Goal: Task Accomplishment & Management: Complete application form

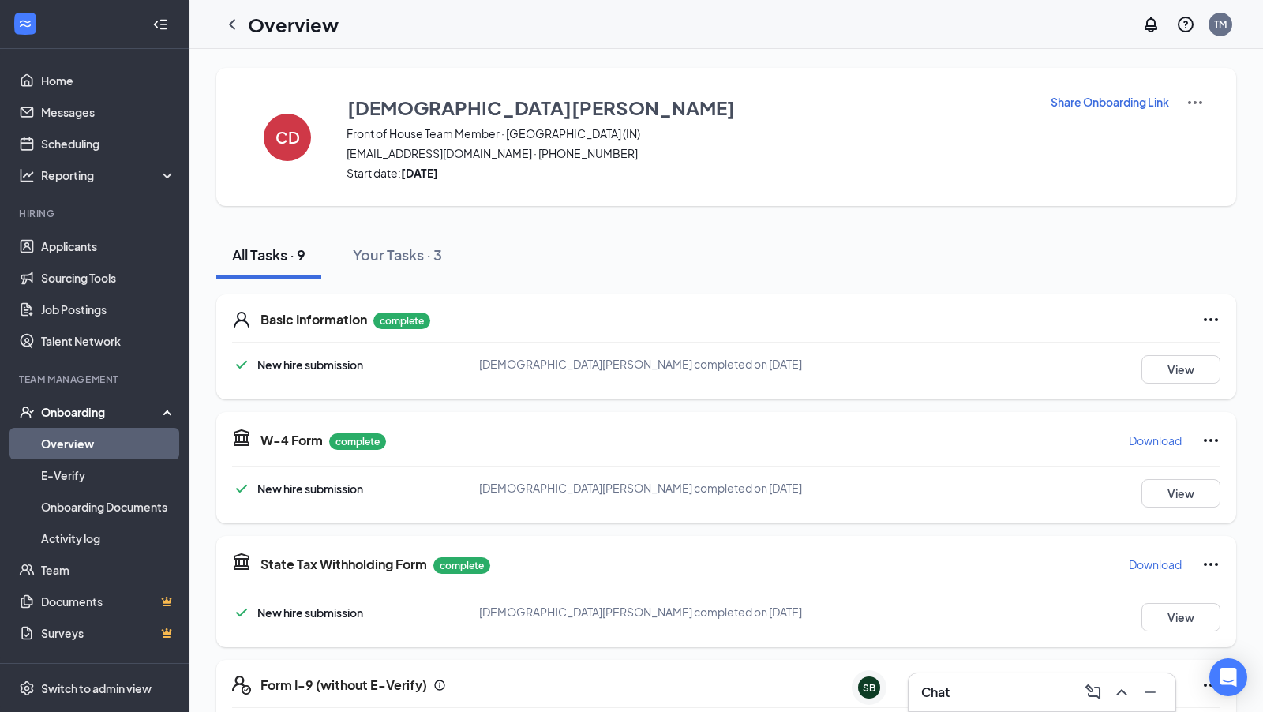
click at [98, 415] on div "Onboarding" at bounding box center [102, 412] width 122 height 16
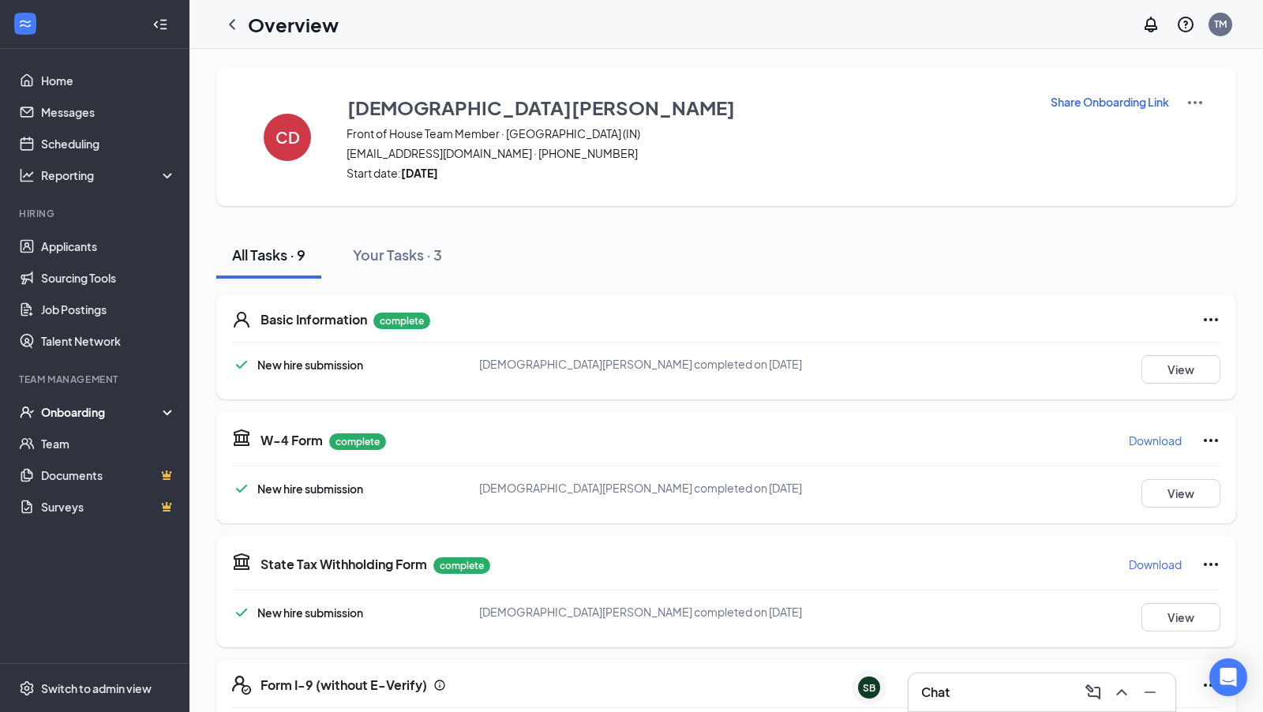
click at [106, 411] on div "Onboarding" at bounding box center [102, 412] width 122 height 16
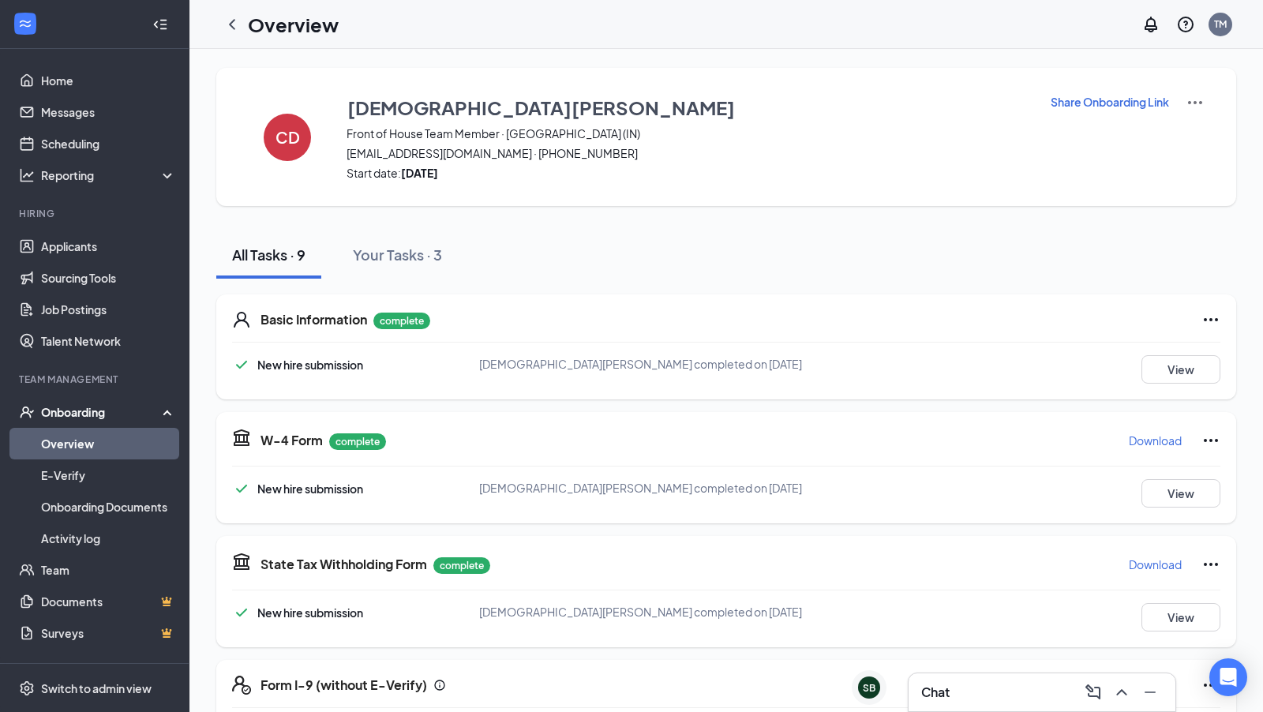
click at [99, 443] on link "Overview" at bounding box center [108, 444] width 135 height 32
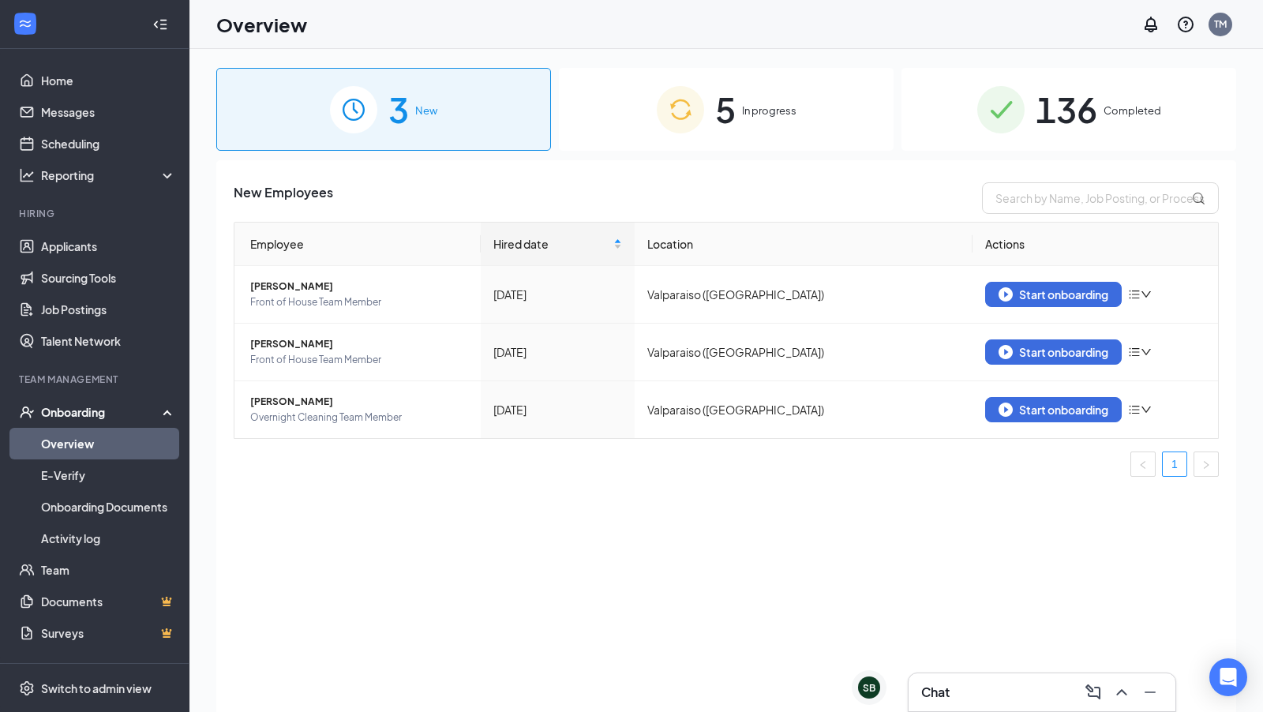
click at [149, 418] on div "Onboarding" at bounding box center [102, 412] width 122 height 16
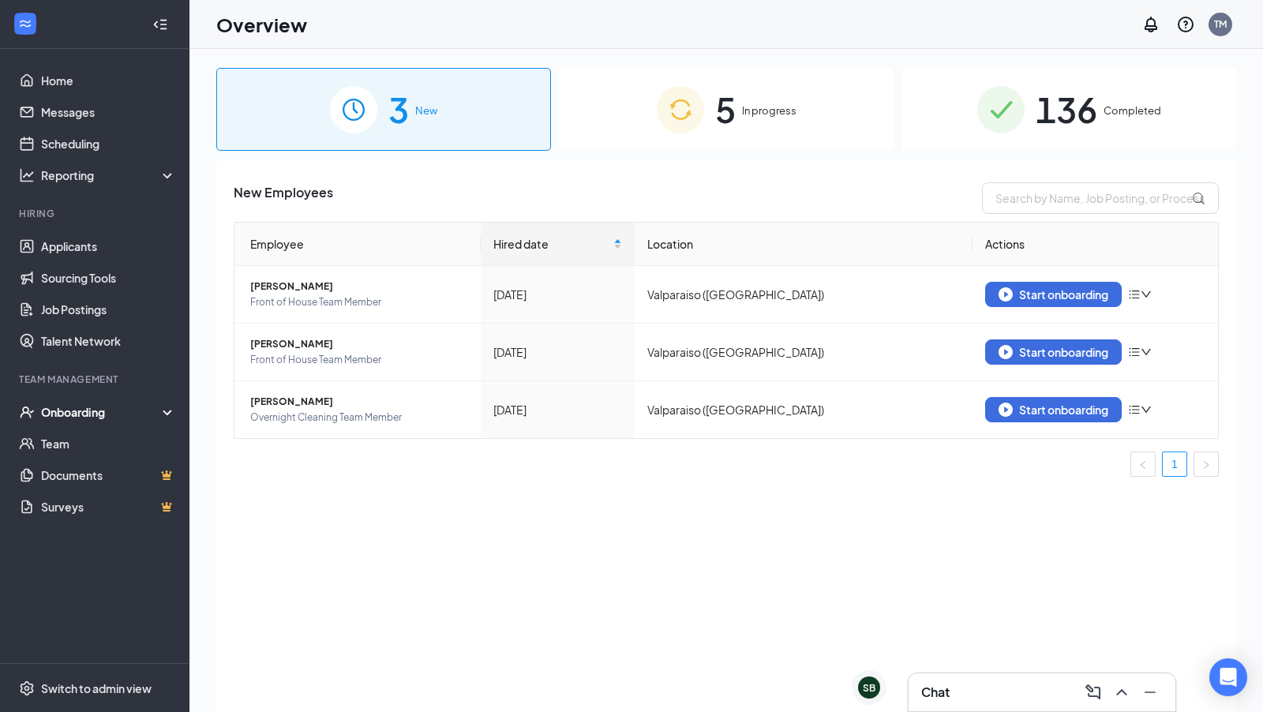
click at [136, 411] on div "Onboarding" at bounding box center [102, 412] width 122 height 16
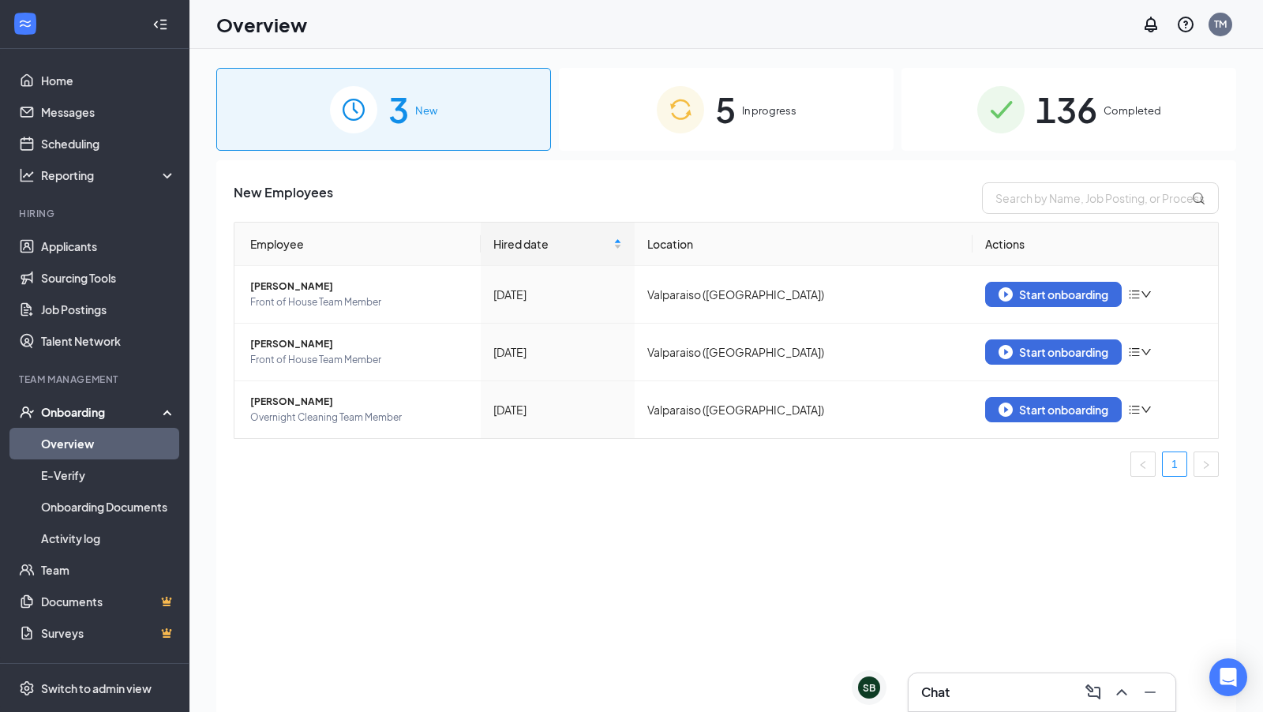
click at [780, 85] on div "5 In progress" at bounding box center [726, 109] width 335 height 83
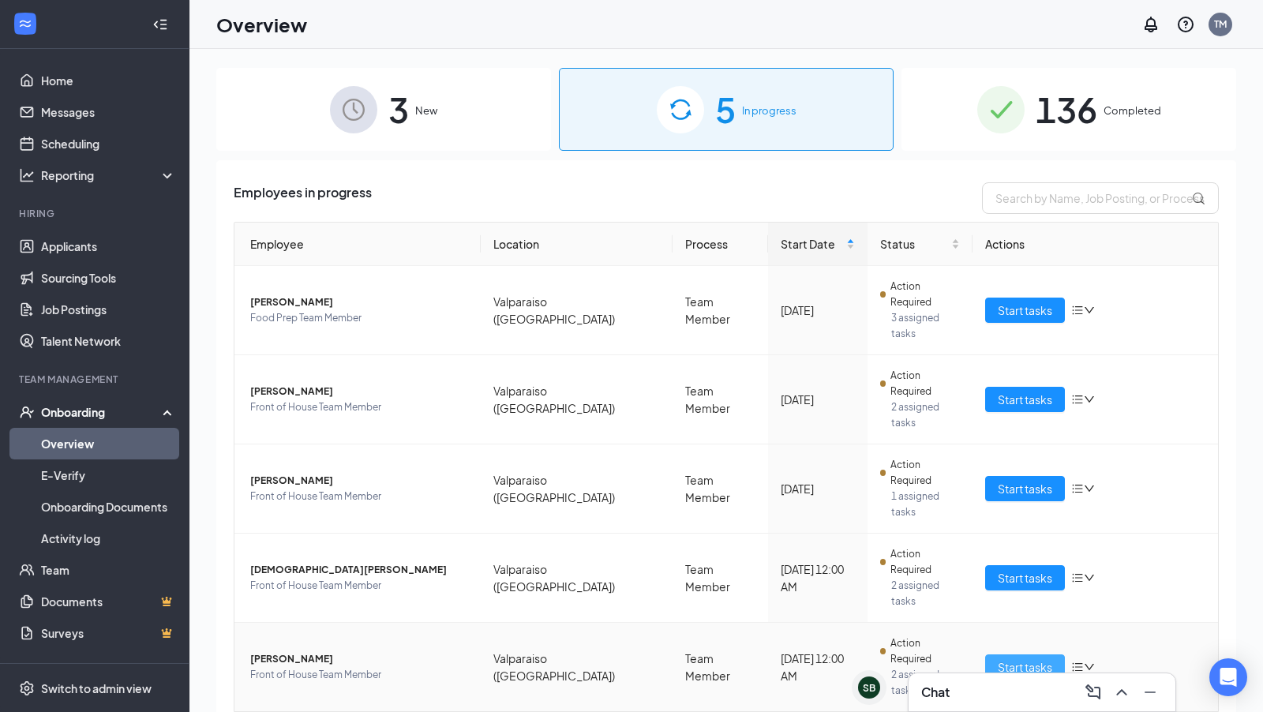
click at [1008, 659] on span "Start tasks" at bounding box center [1025, 667] width 54 height 17
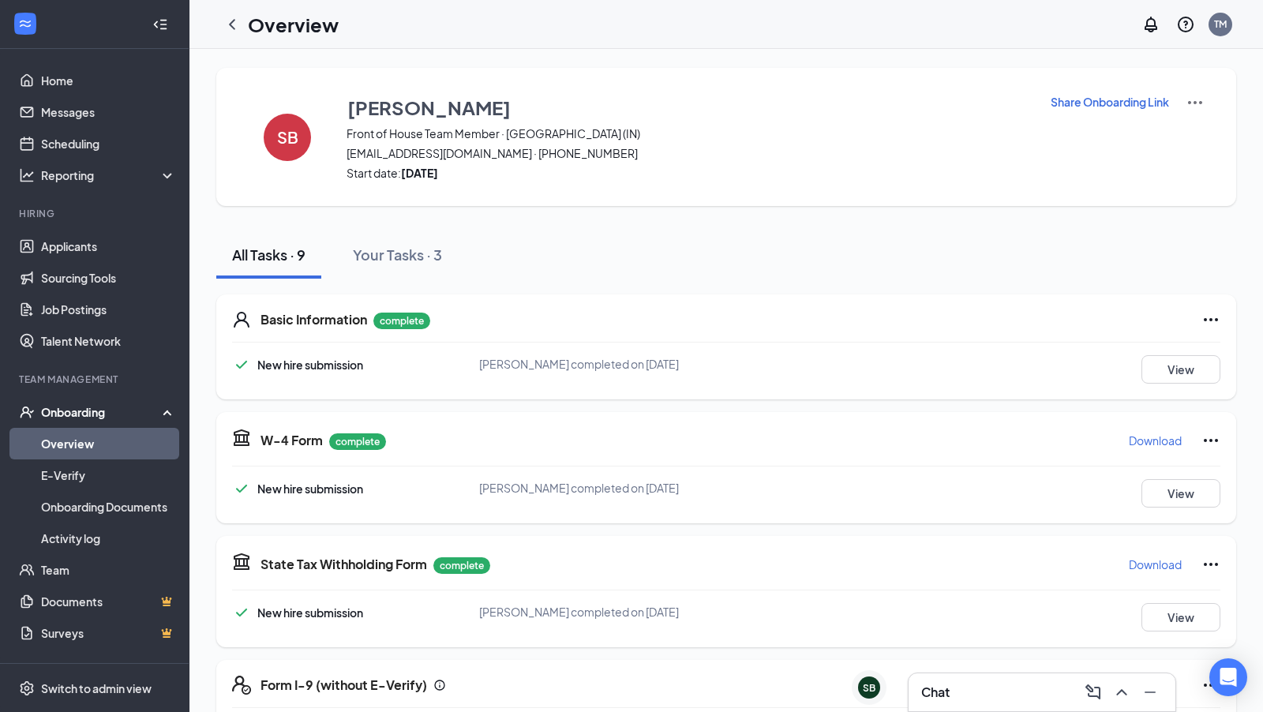
scroll to position [480, 0]
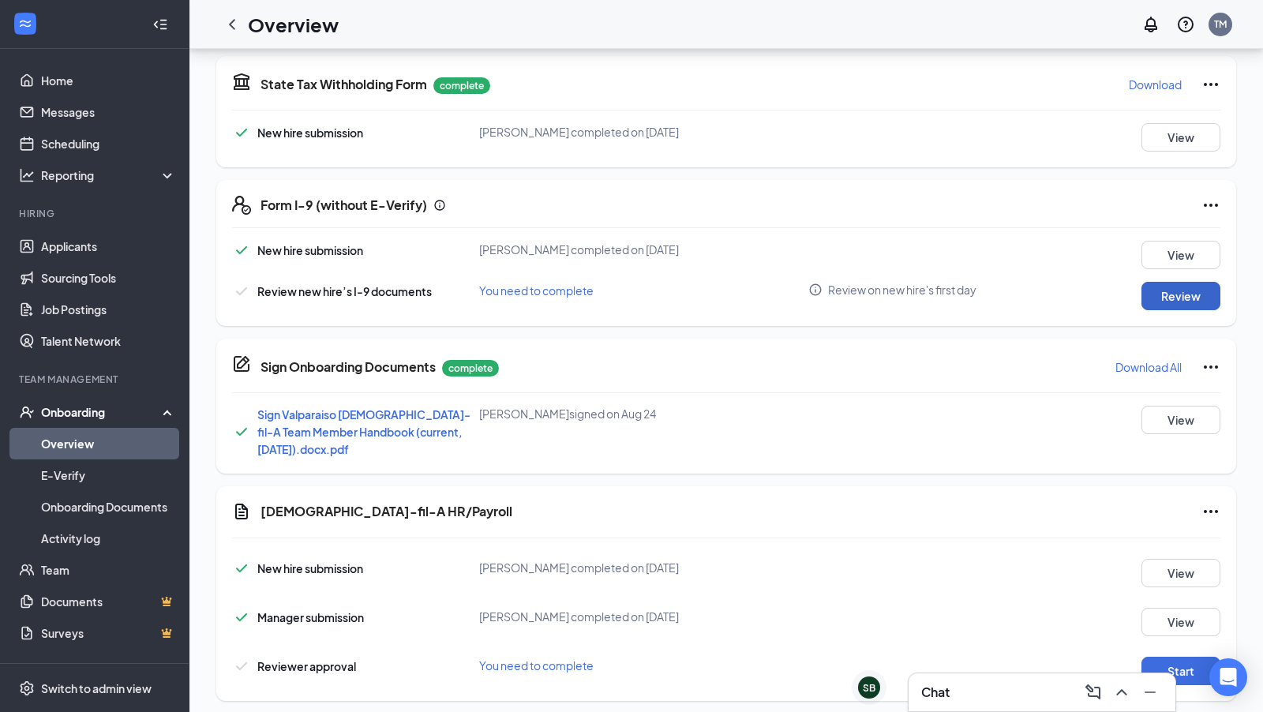
click at [1180, 290] on button "Review" at bounding box center [1181, 296] width 79 height 28
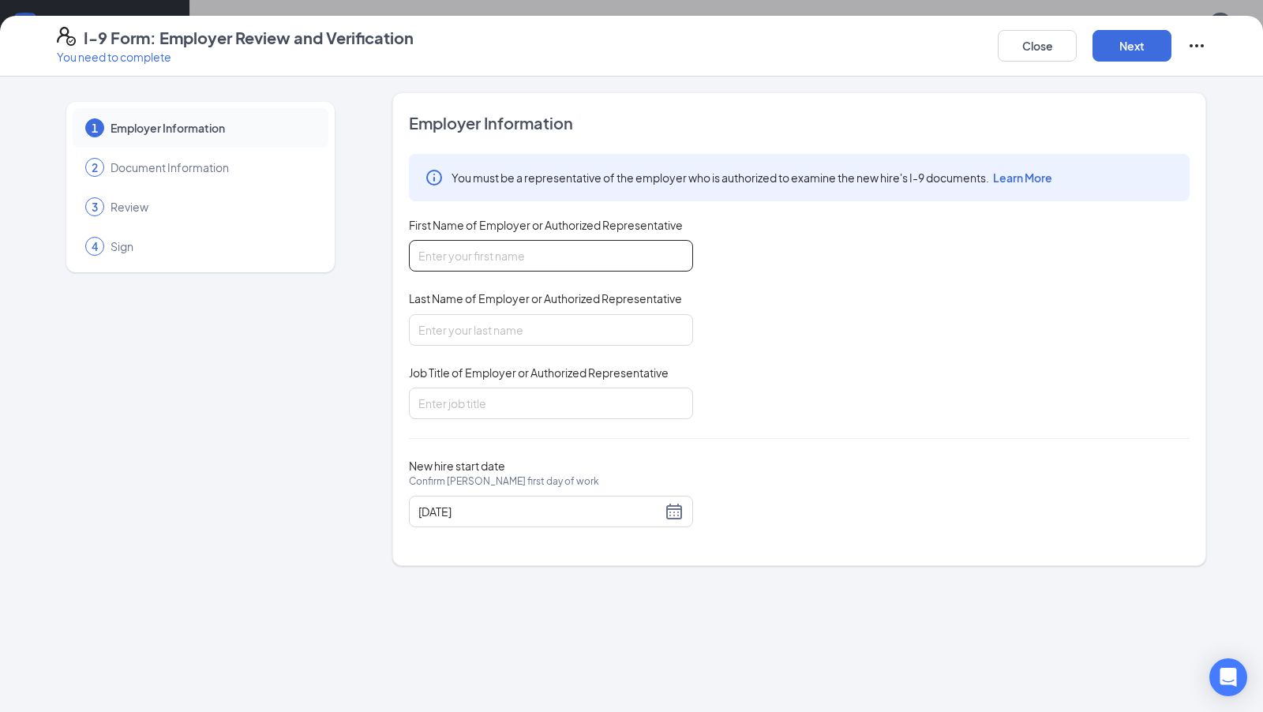
click at [502, 260] on input "First Name of Employer or Authorized Representative" at bounding box center [551, 256] width 284 height 32
type input "[PERSON_NAME]"
click at [499, 391] on input "Job Title of Employer or Authorized Representative" at bounding box center [551, 404] width 284 height 32
type input "Director of HR"
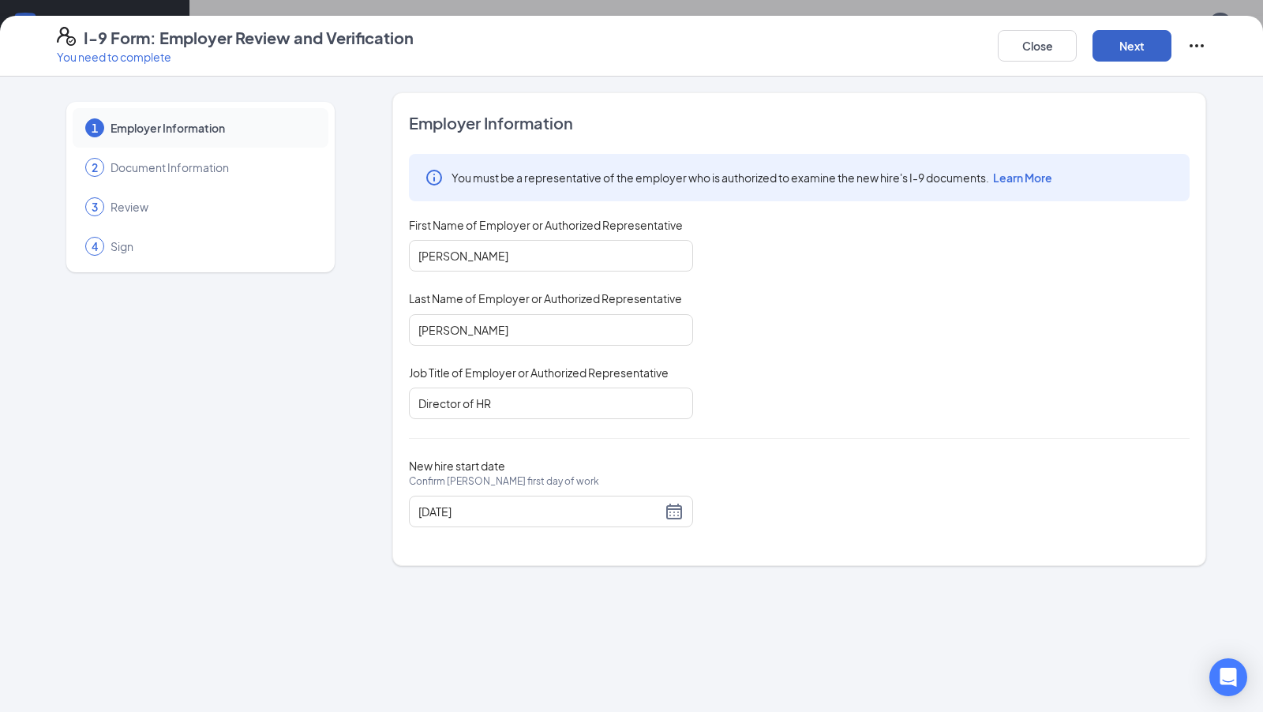
click at [1153, 54] on button "Next" at bounding box center [1132, 46] width 79 height 32
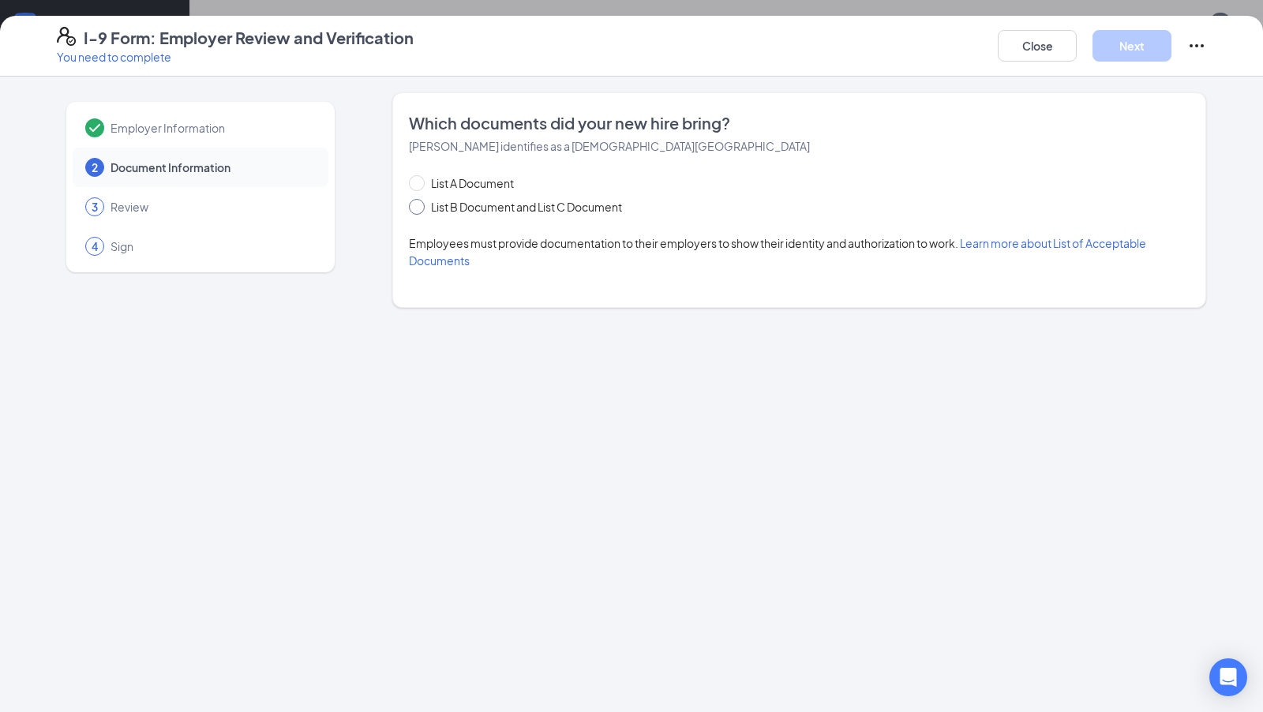
click at [423, 208] on span at bounding box center [417, 207] width 16 height 16
click at [420, 208] on input "List B Document and List C Document" at bounding box center [414, 204] width 11 height 11
radio input "true"
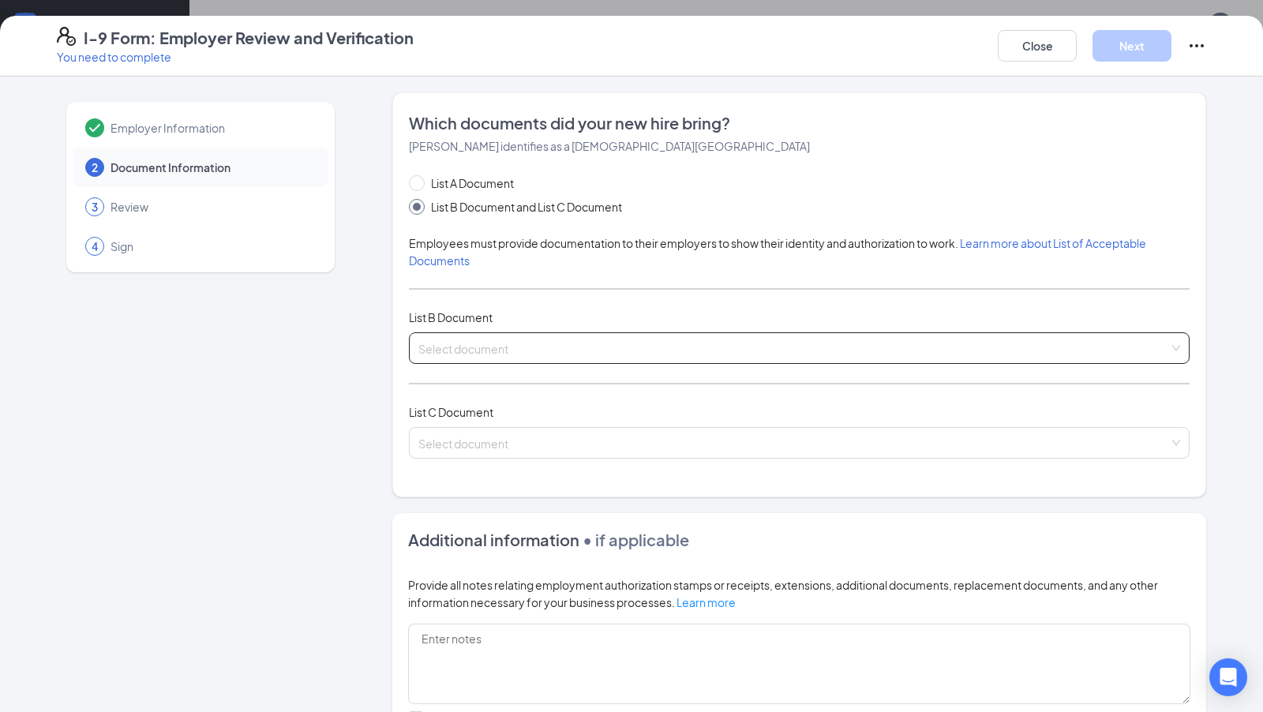
click at [470, 333] on input "search" at bounding box center [793, 345] width 751 height 24
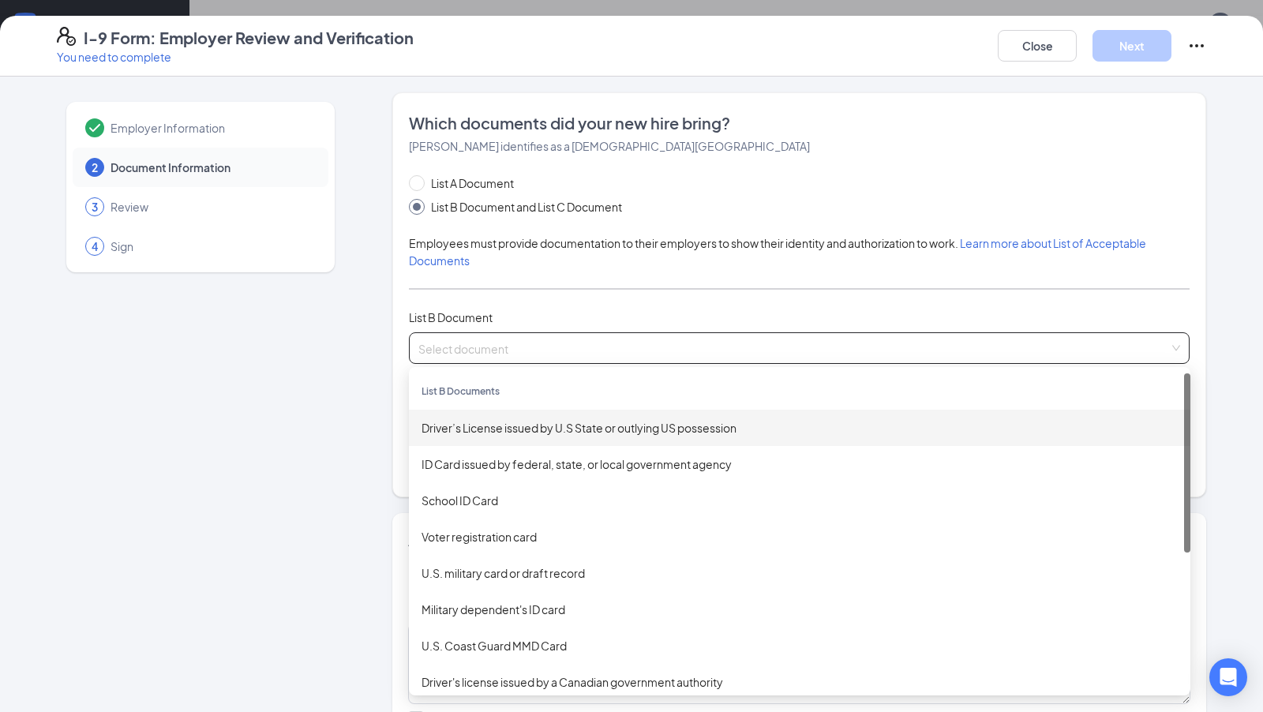
click at [534, 427] on div "Driver’s License issued by U.S State or outlying US possession" at bounding box center [800, 427] width 756 height 17
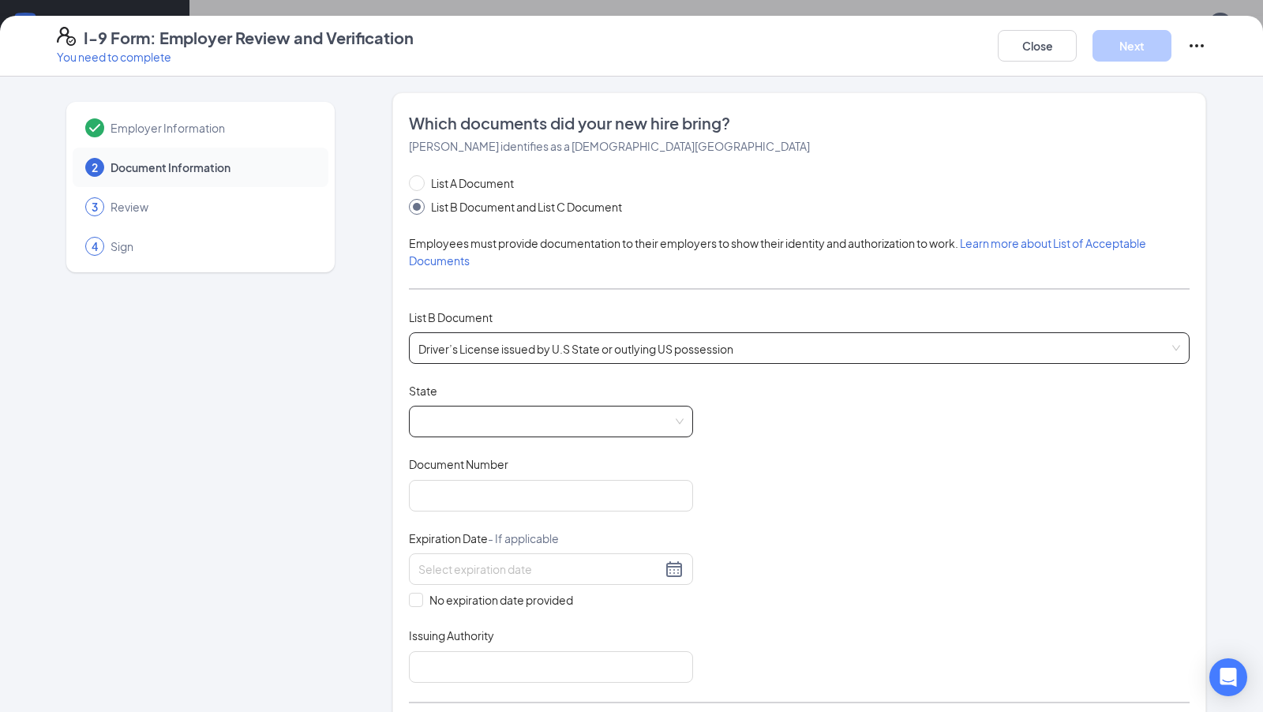
click at [511, 430] on span at bounding box center [550, 422] width 265 height 30
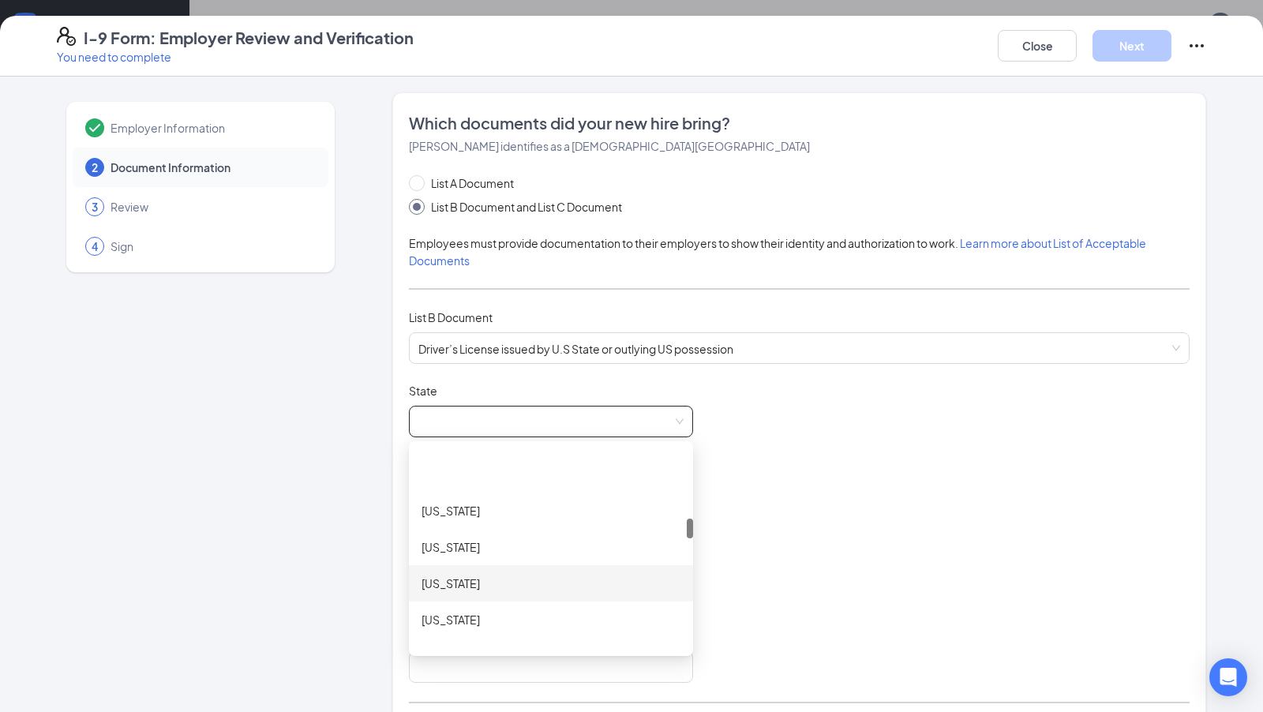
scroll to position [633, 0]
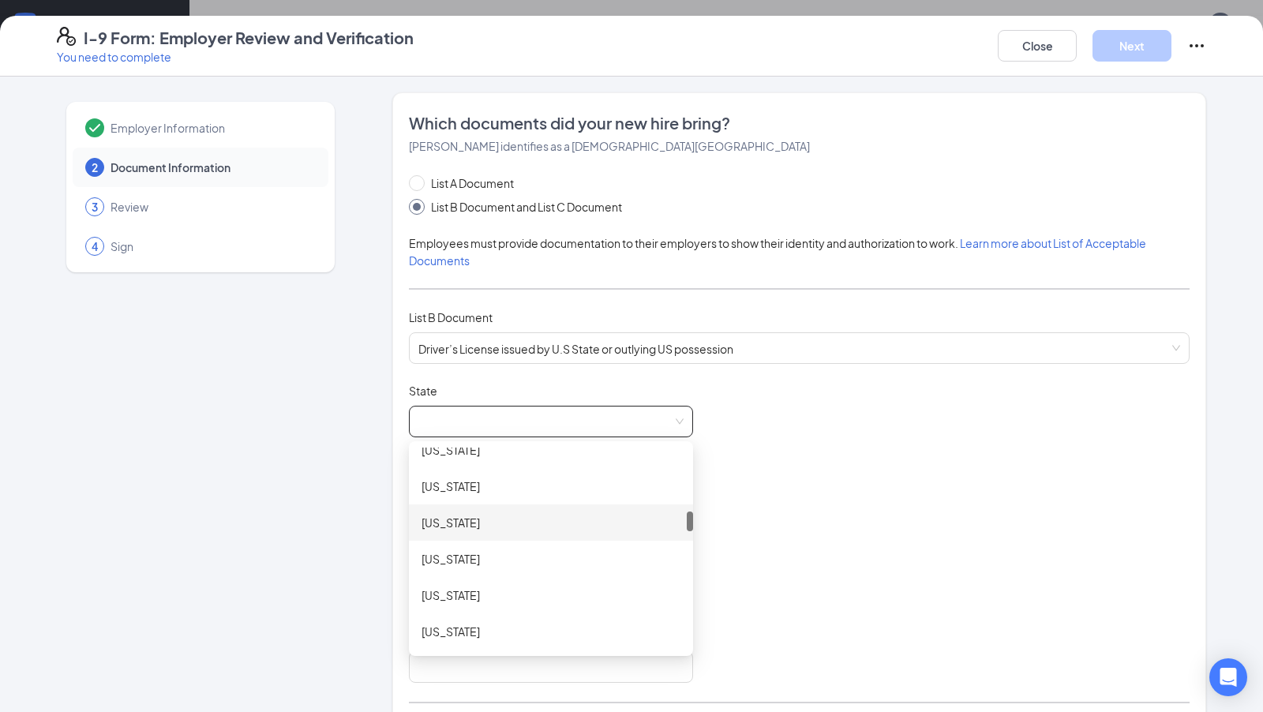
click at [469, 527] on div "[US_STATE]" at bounding box center [551, 522] width 259 height 17
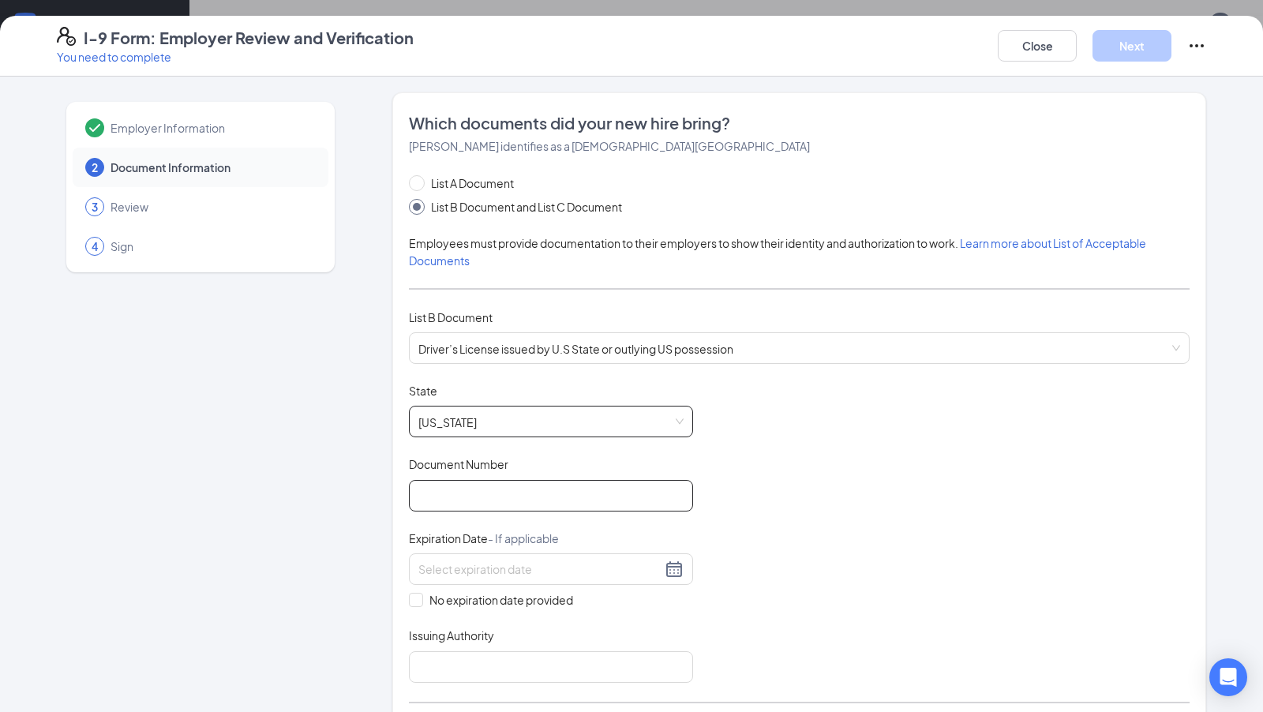
click at [490, 491] on input "Document Number" at bounding box center [551, 496] width 284 height 32
click at [737, 471] on div "Document Title Driver’s License issued by U.S State or outlying US possession S…" at bounding box center [799, 533] width 781 height 300
click at [542, 492] on input "Document Number" at bounding box center [551, 496] width 284 height 32
type input "B21477199"
click at [492, 570] on input at bounding box center [539, 569] width 243 height 17
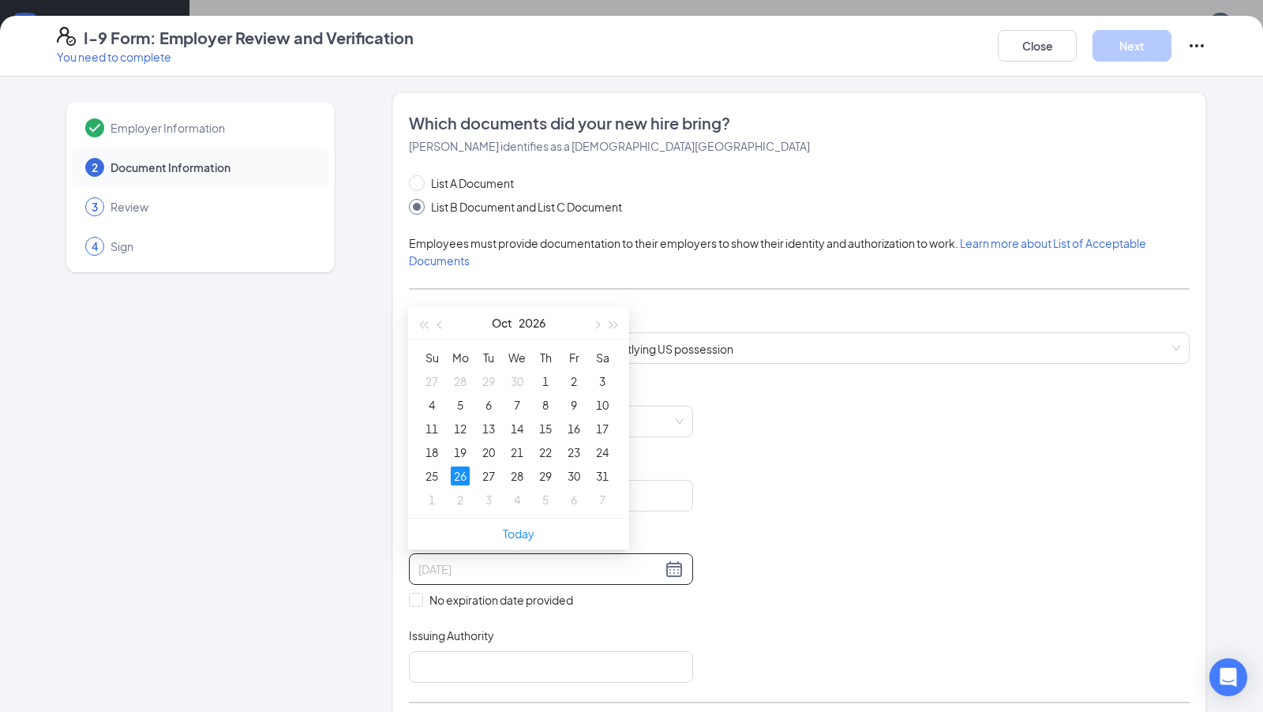
click at [456, 473] on div "26" at bounding box center [460, 476] width 19 height 19
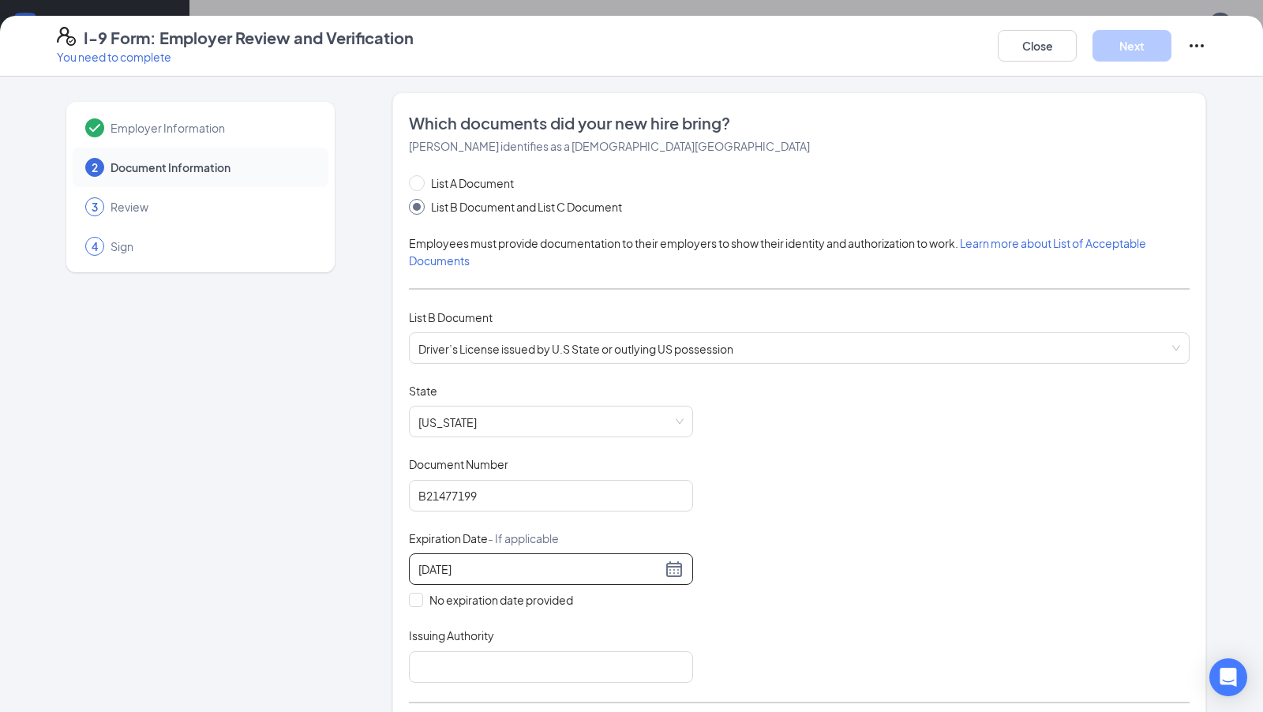
scroll to position [67, 0]
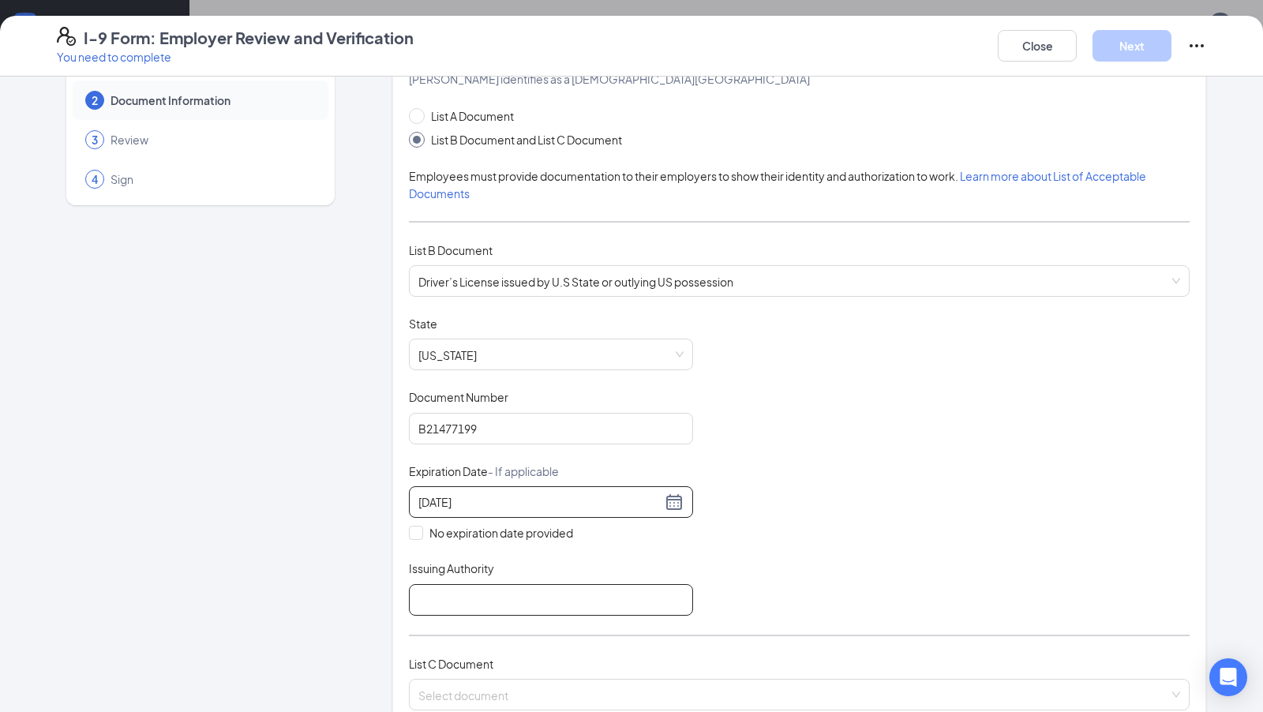
type input "[DATE]"
click at [460, 605] on input "Issuing Authority" at bounding box center [551, 600] width 284 height 32
click at [454, 599] on input "Issuing Authority" at bounding box center [551, 600] width 284 height 32
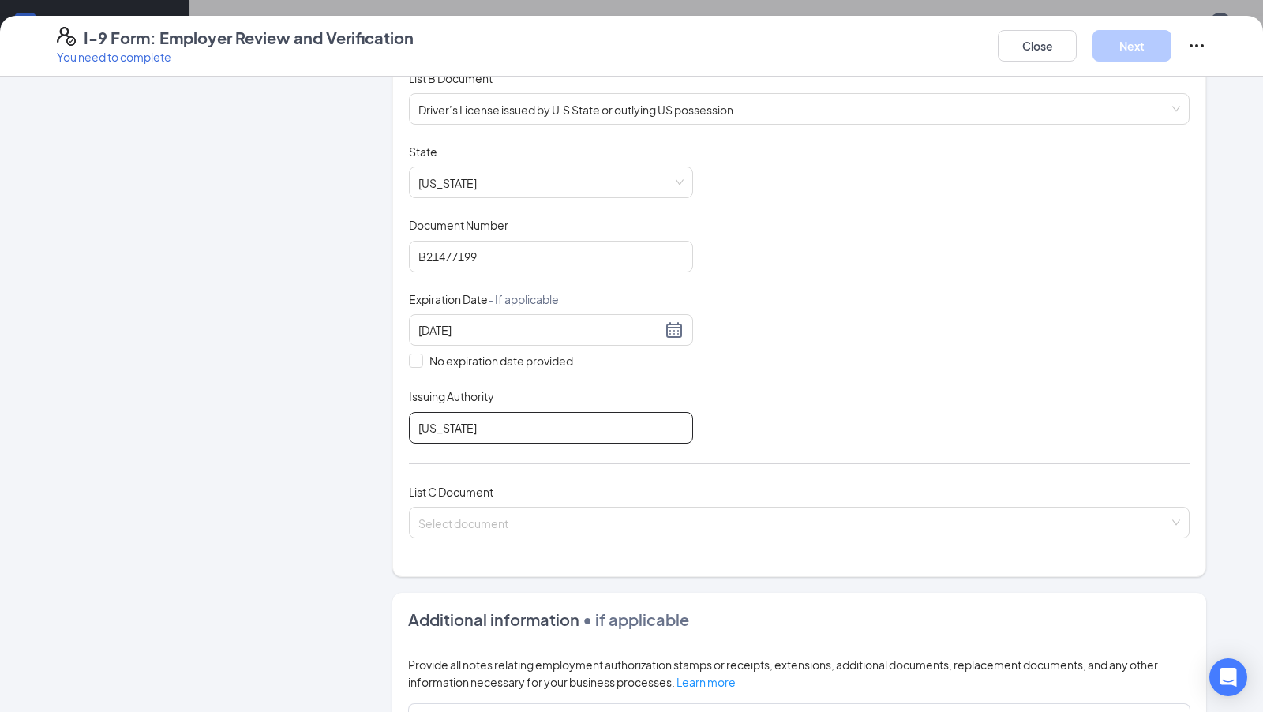
scroll to position [246, 0]
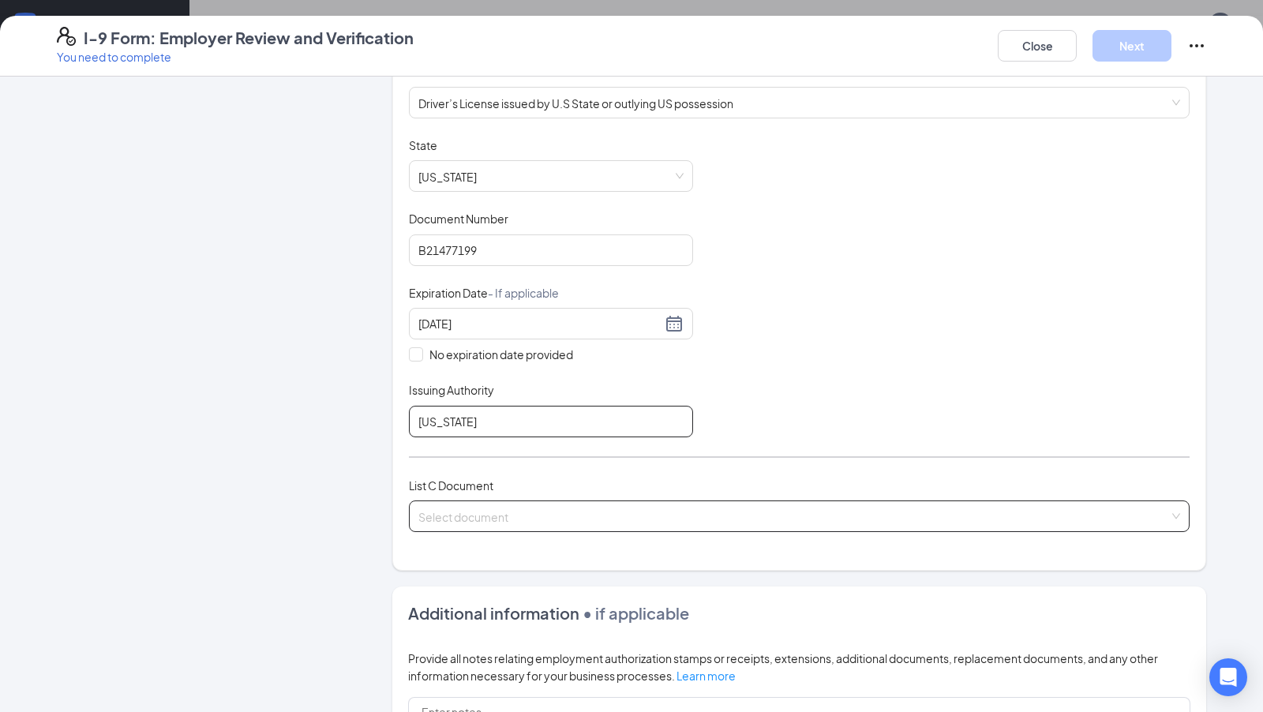
type input "[US_STATE]"
click at [542, 519] on input "search" at bounding box center [793, 513] width 751 height 24
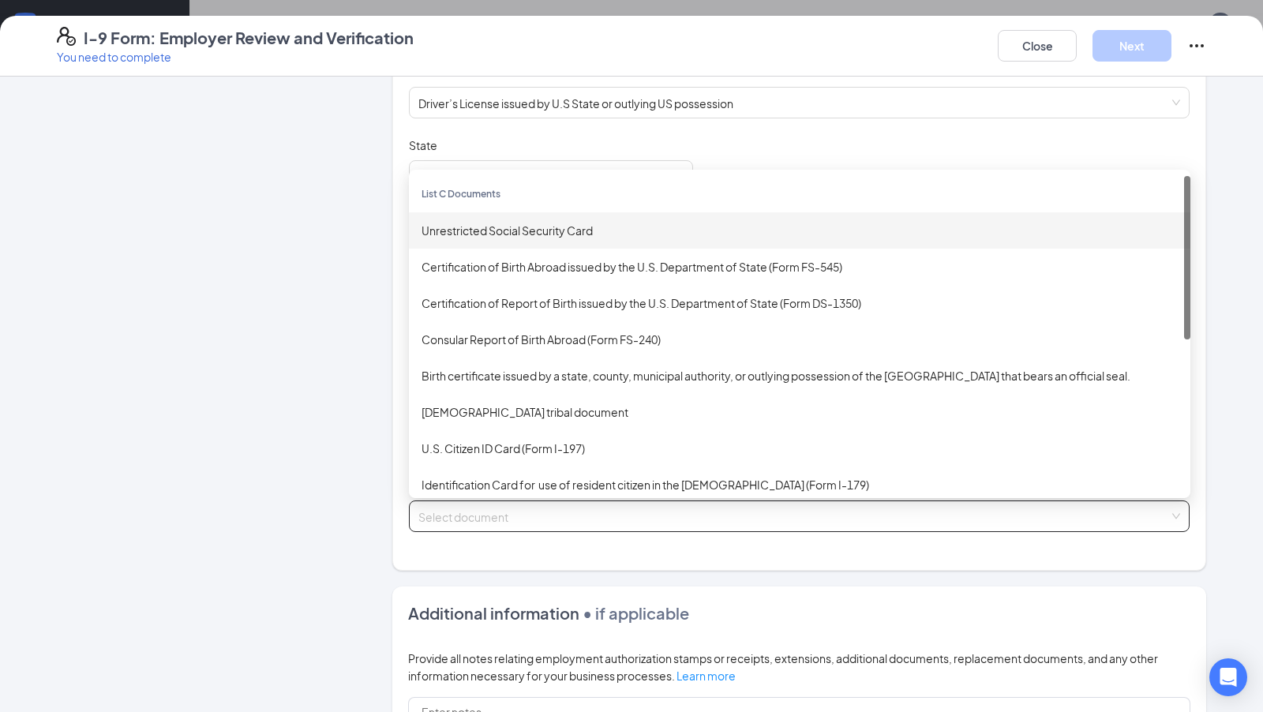
click at [549, 234] on div "Unrestricted Social Security Card" at bounding box center [800, 230] width 756 height 17
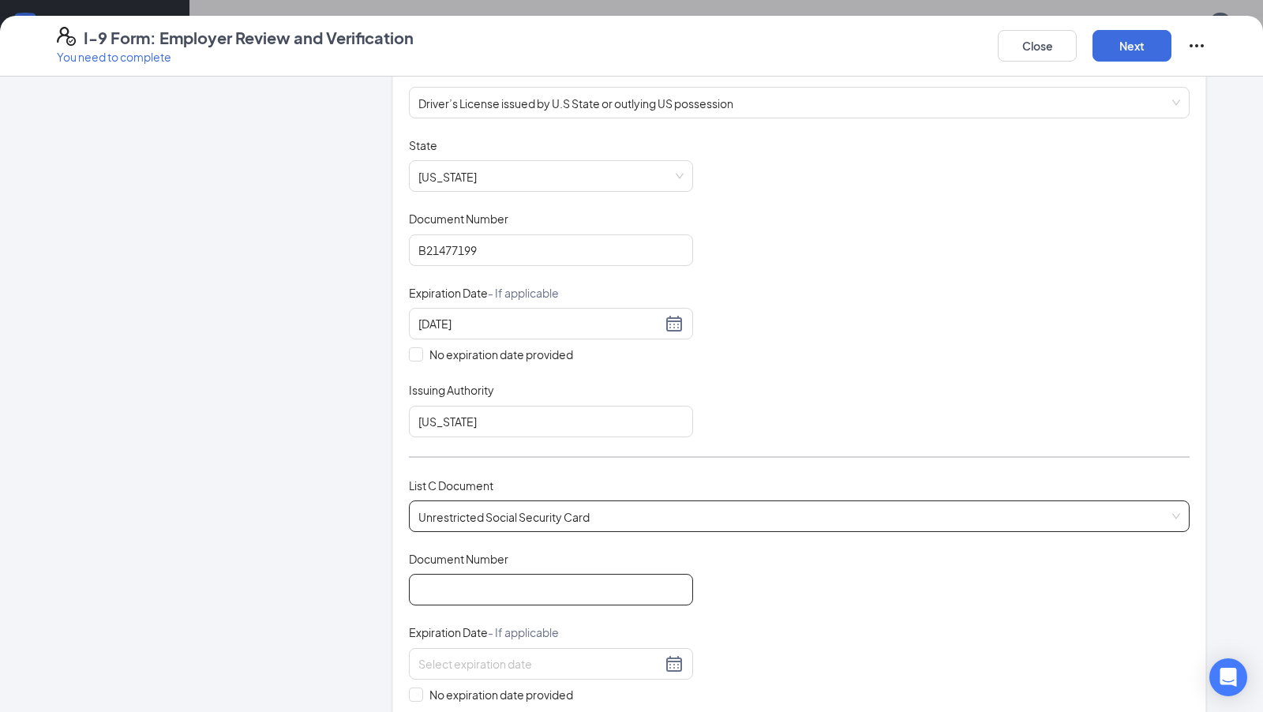
click at [493, 578] on input "Document Number" at bounding box center [551, 590] width 284 height 32
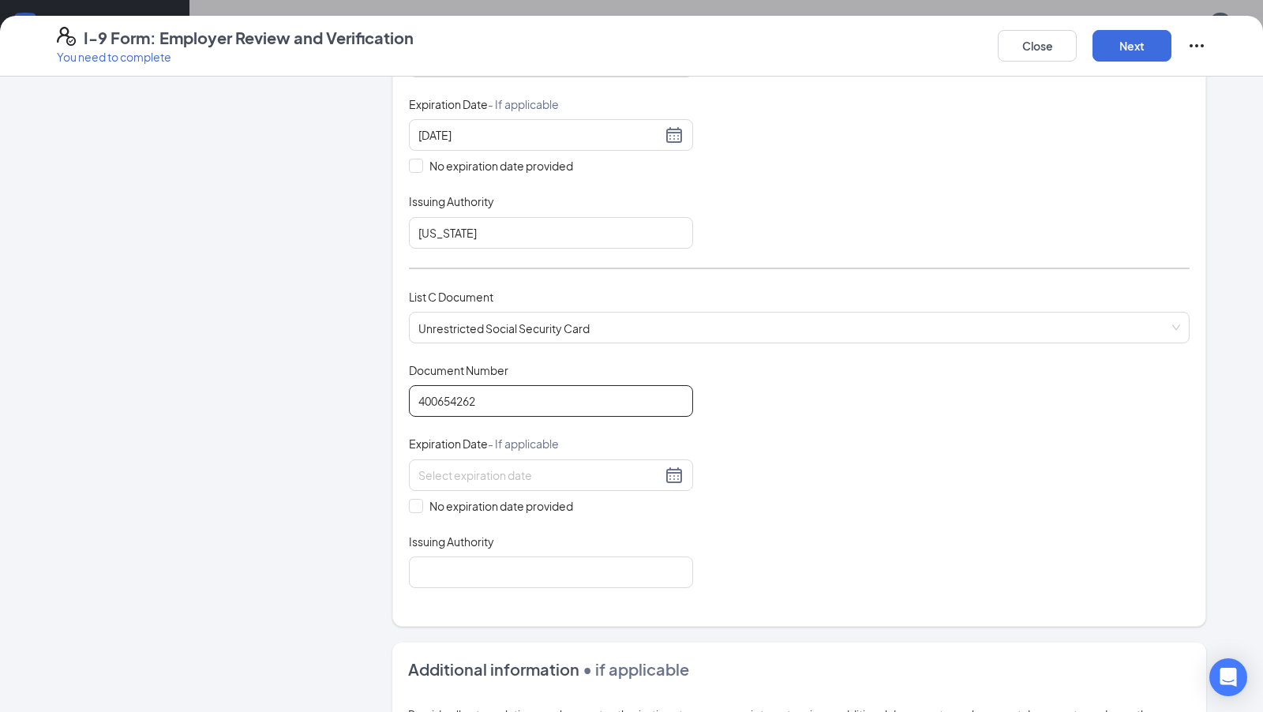
scroll to position [482, 0]
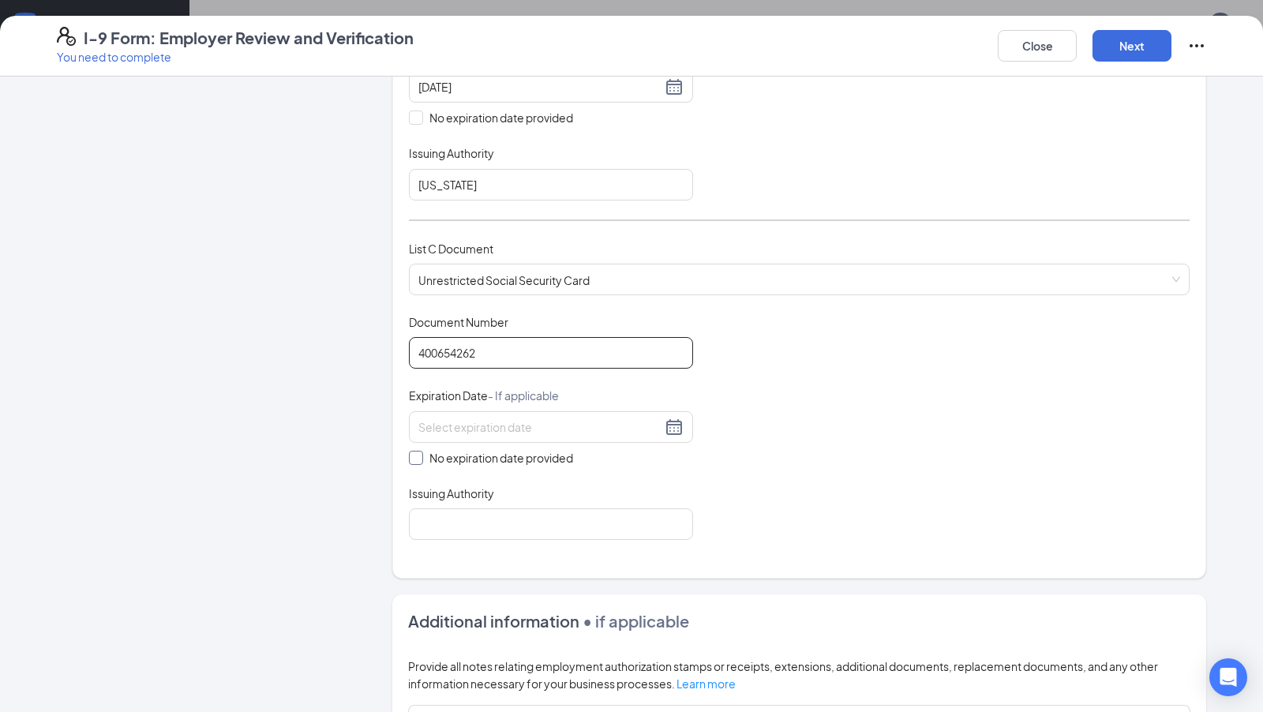
type input "400654262"
click at [416, 451] on input "No expiration date provided" at bounding box center [414, 456] width 11 height 11
checkbox input "true"
click at [468, 522] on input "Issuing Authority" at bounding box center [551, 528] width 284 height 32
type input "Social Security Administration"
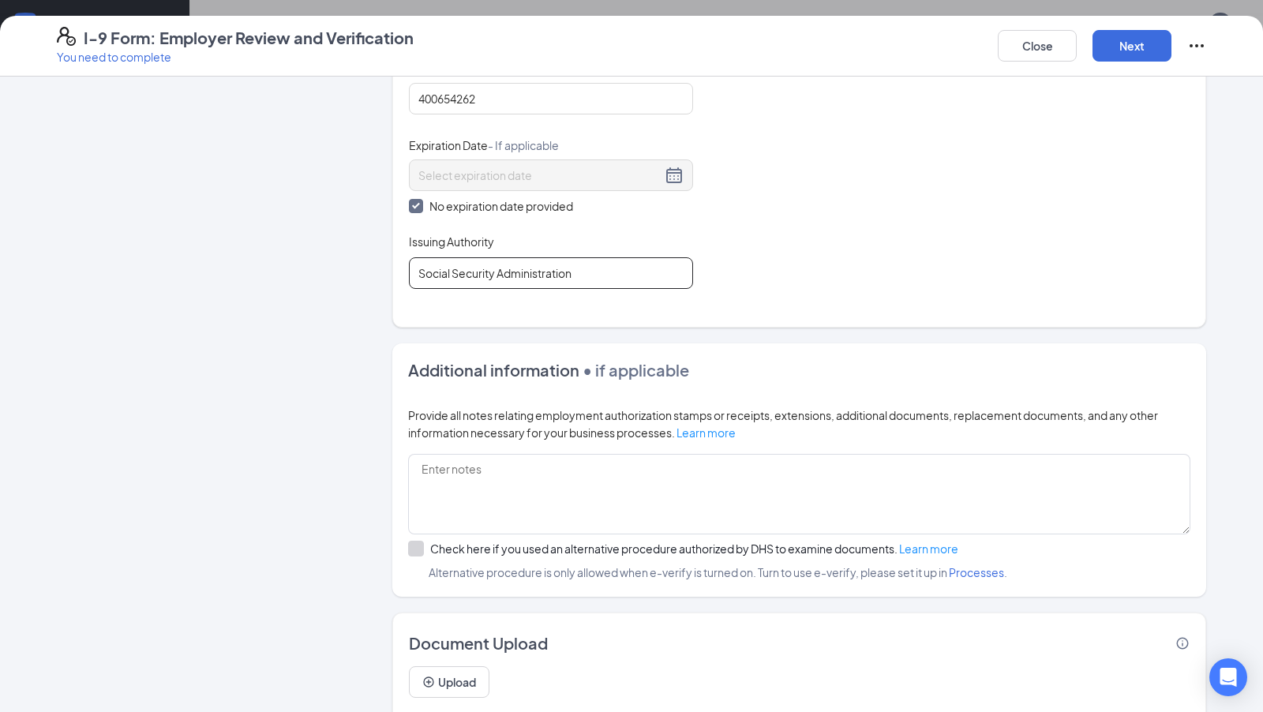
scroll to position [780, 0]
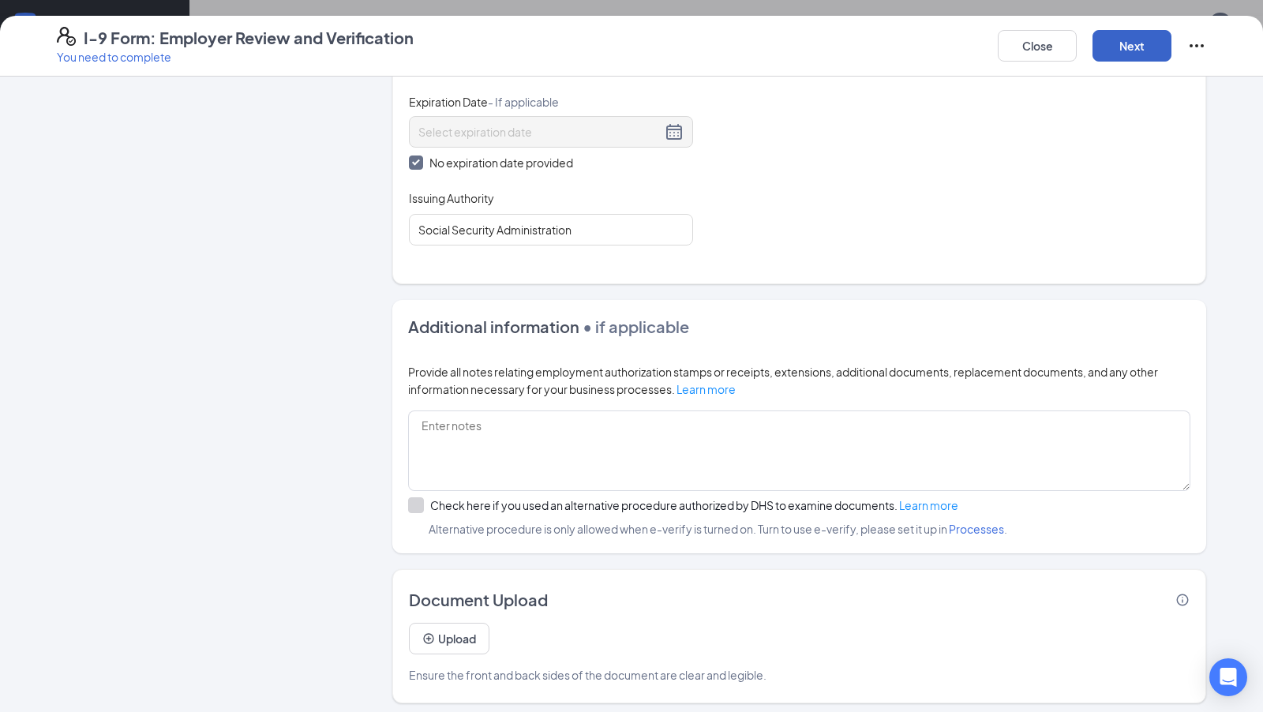
click at [1142, 39] on button "Next" at bounding box center [1132, 46] width 79 height 32
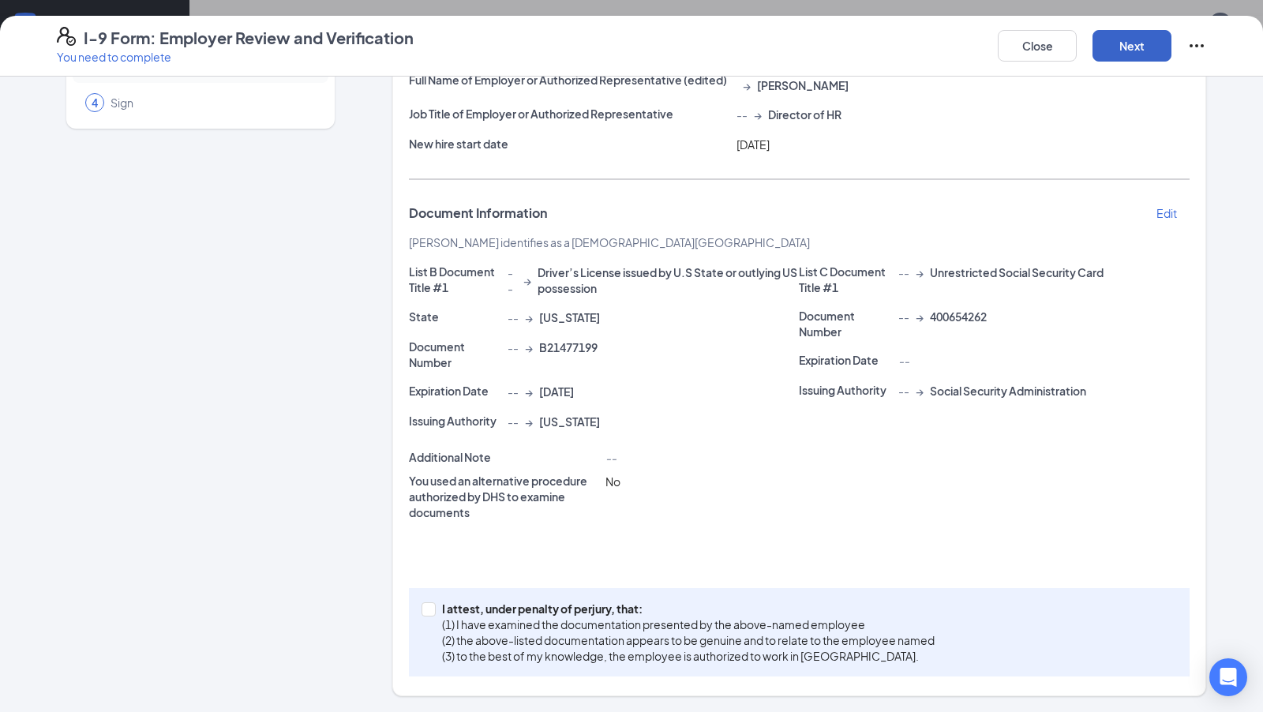
scroll to position [141, 0]
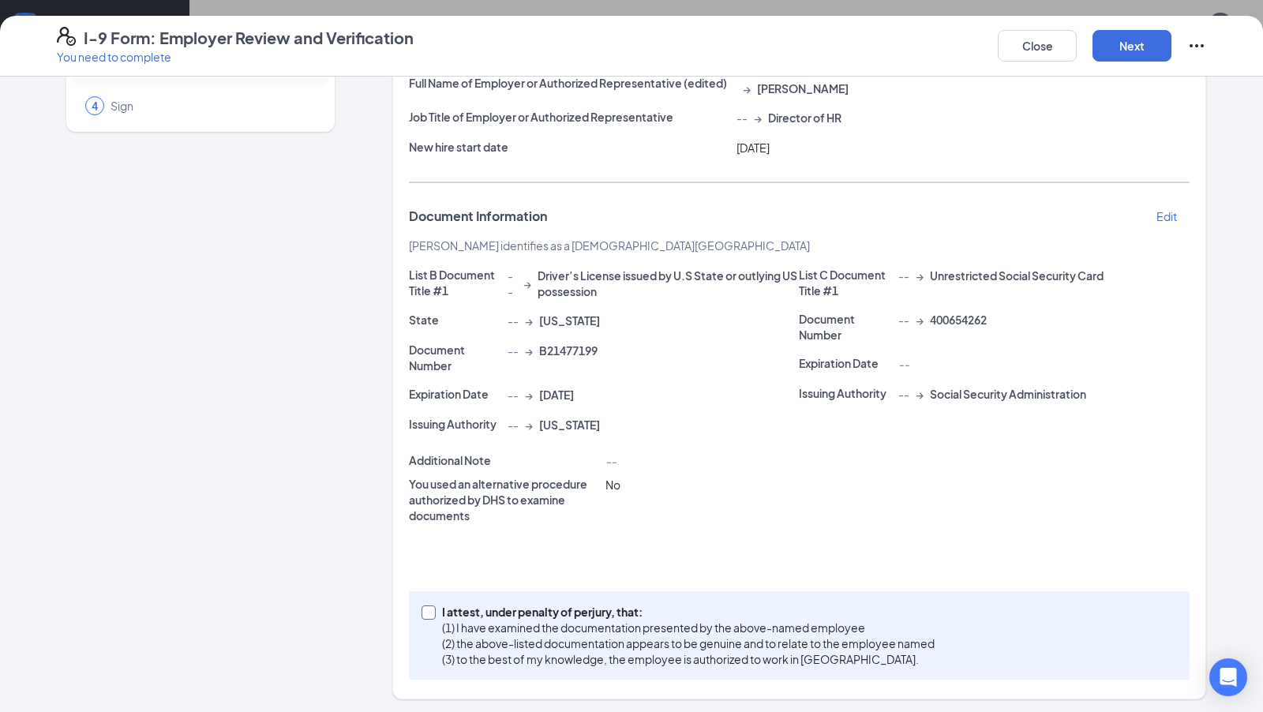
click at [428, 614] on span at bounding box center [429, 613] width 14 height 14
click at [428, 614] on input "I attest, under penalty of [PERSON_NAME], that: (1) I have examined the documen…" at bounding box center [427, 611] width 11 height 11
checkbox input "true"
click at [1113, 54] on button "Next" at bounding box center [1132, 46] width 79 height 32
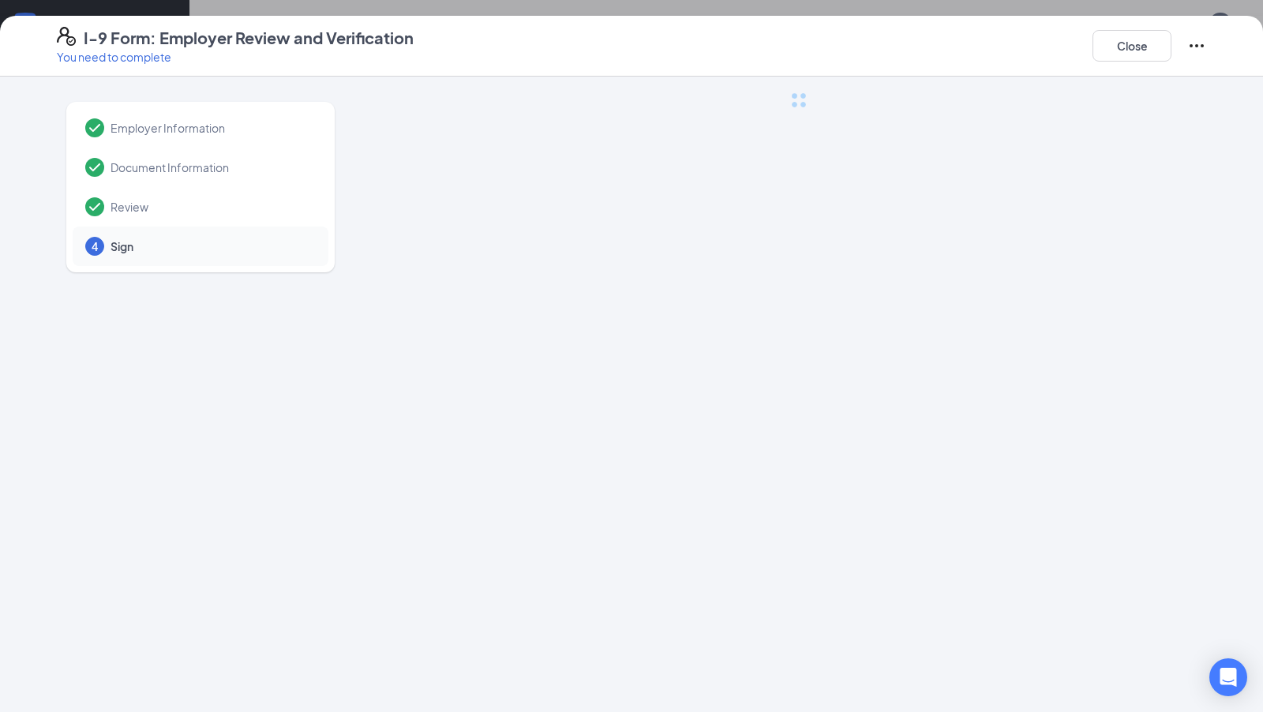
scroll to position [0, 0]
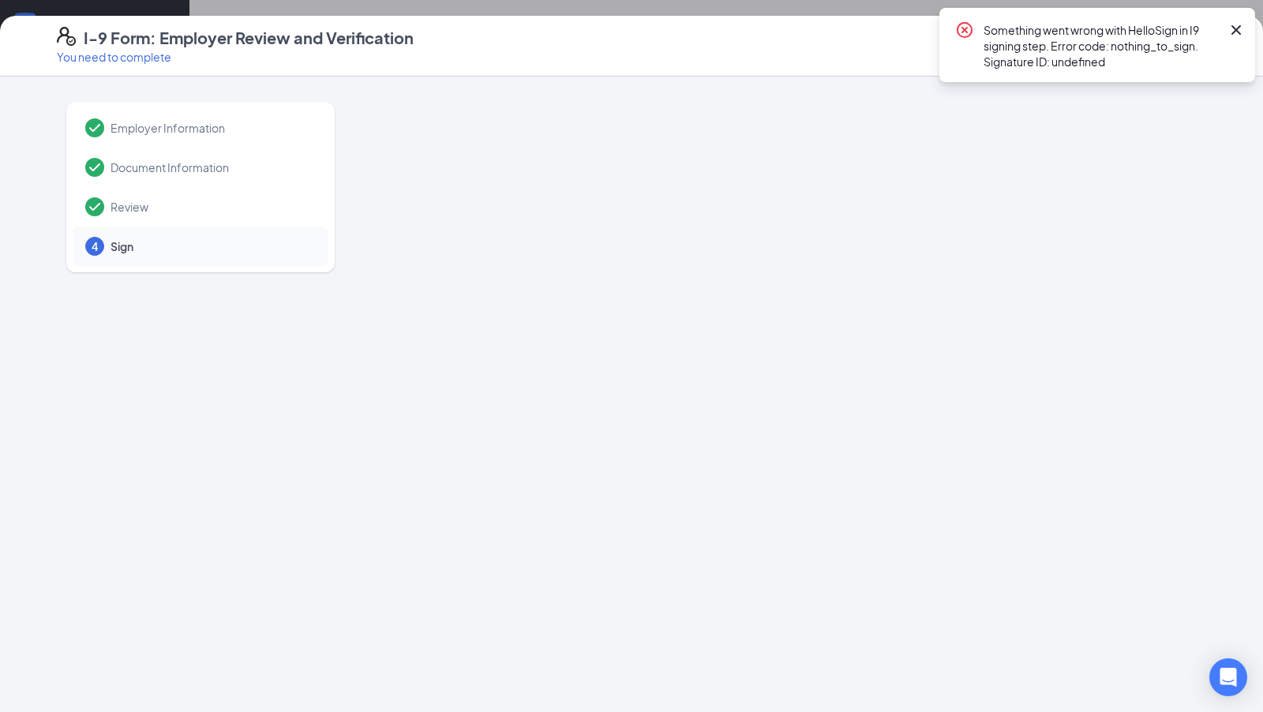
click at [1236, 28] on icon "Cross" at bounding box center [1236, 29] width 9 height 9
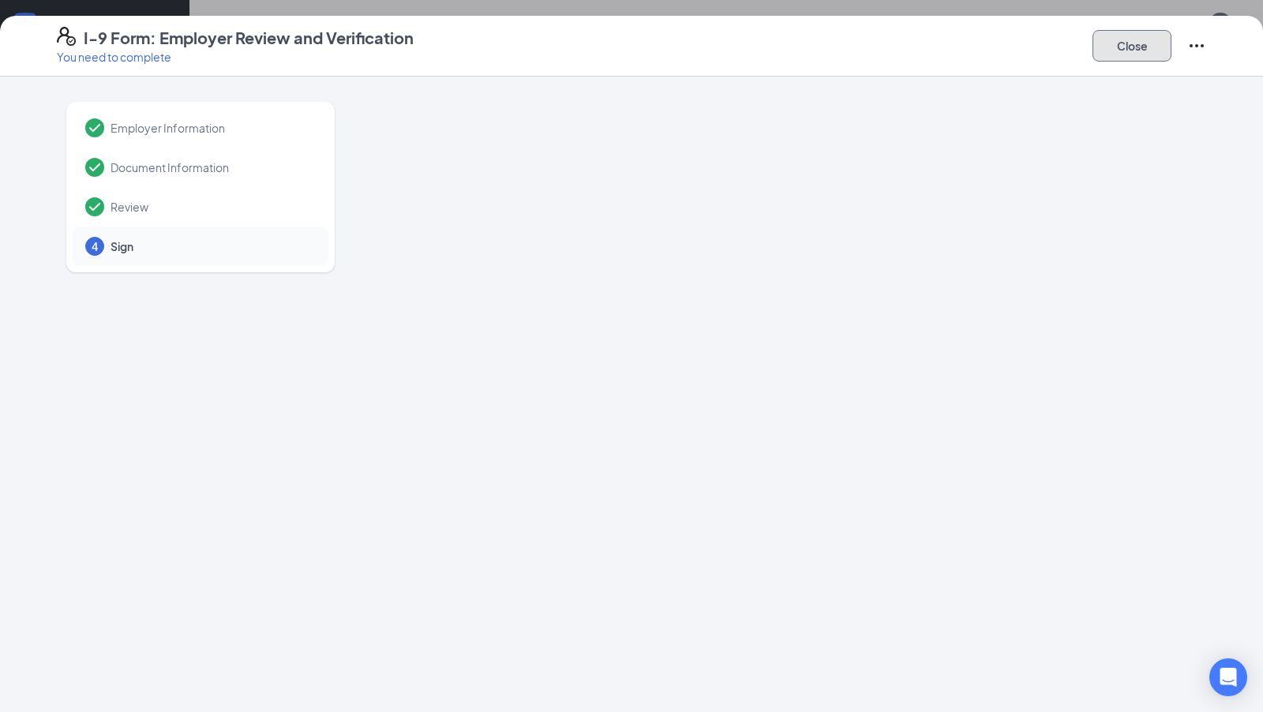
click at [1130, 37] on button "Close" at bounding box center [1132, 46] width 79 height 32
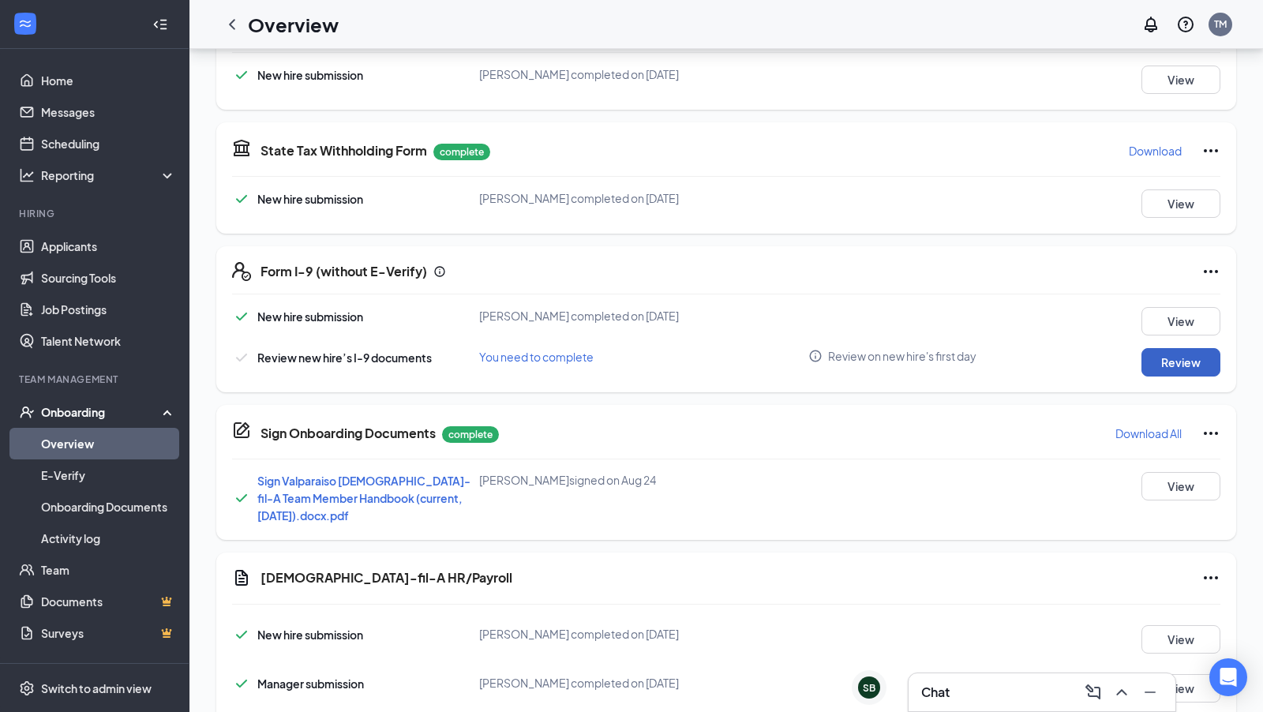
scroll to position [480, 0]
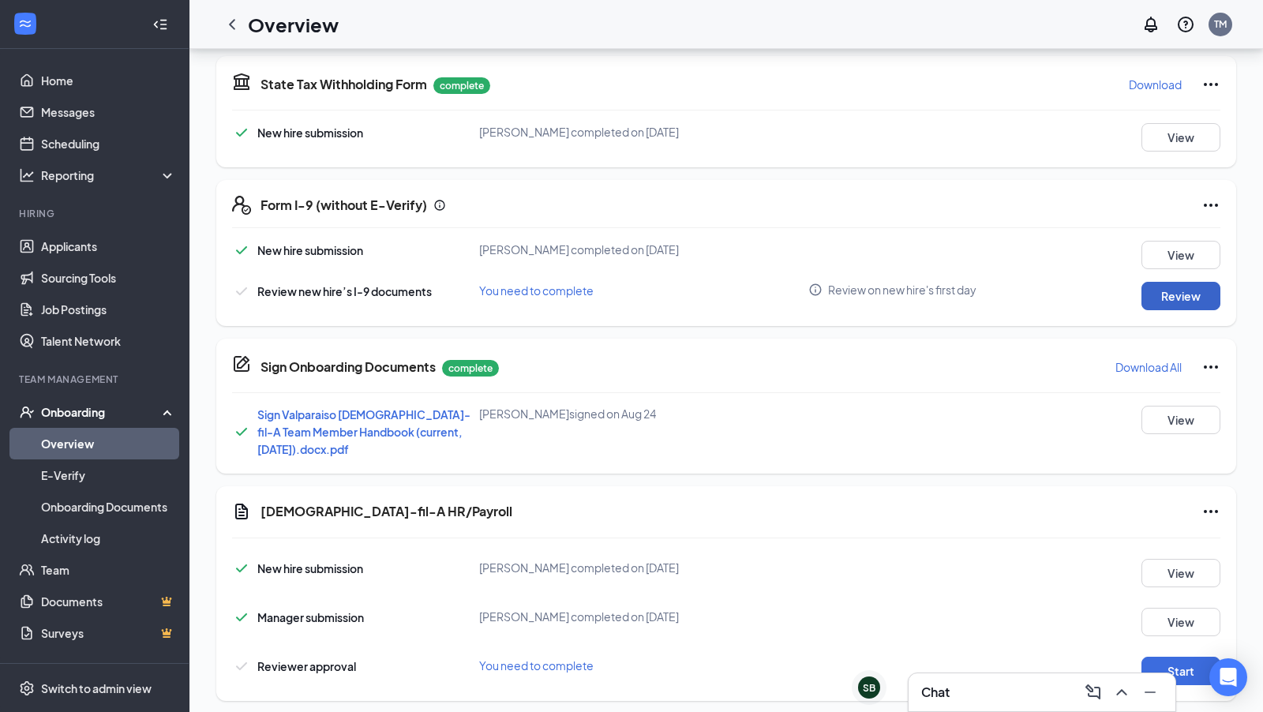
click at [1169, 299] on button "Review" at bounding box center [1181, 296] width 79 height 28
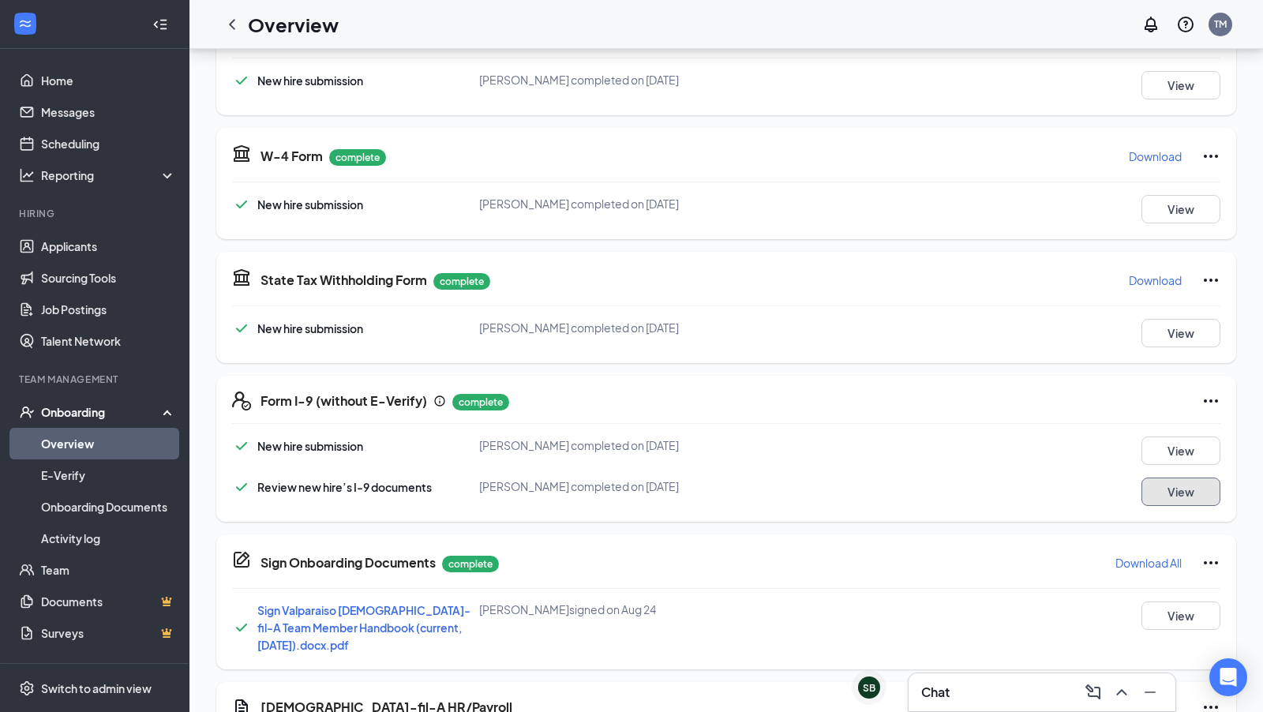
scroll to position [0, 0]
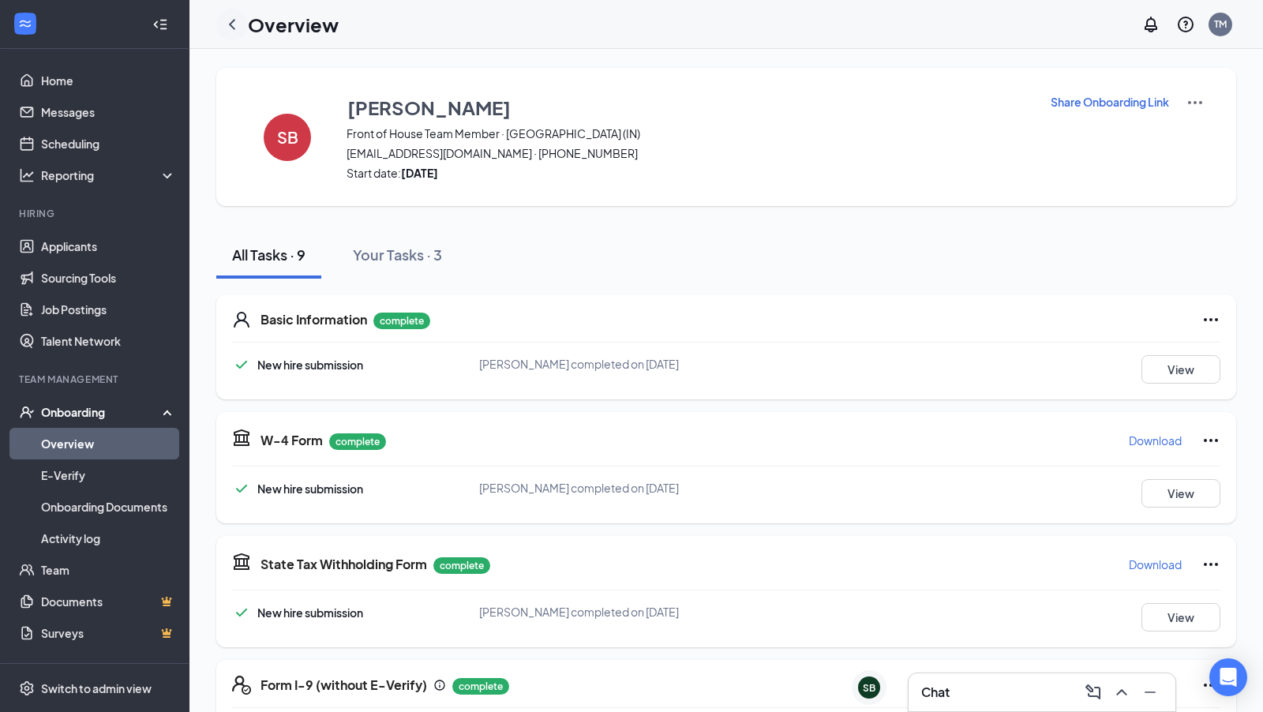
click at [233, 22] on icon "ChevronLeft" at bounding box center [232, 24] width 19 height 19
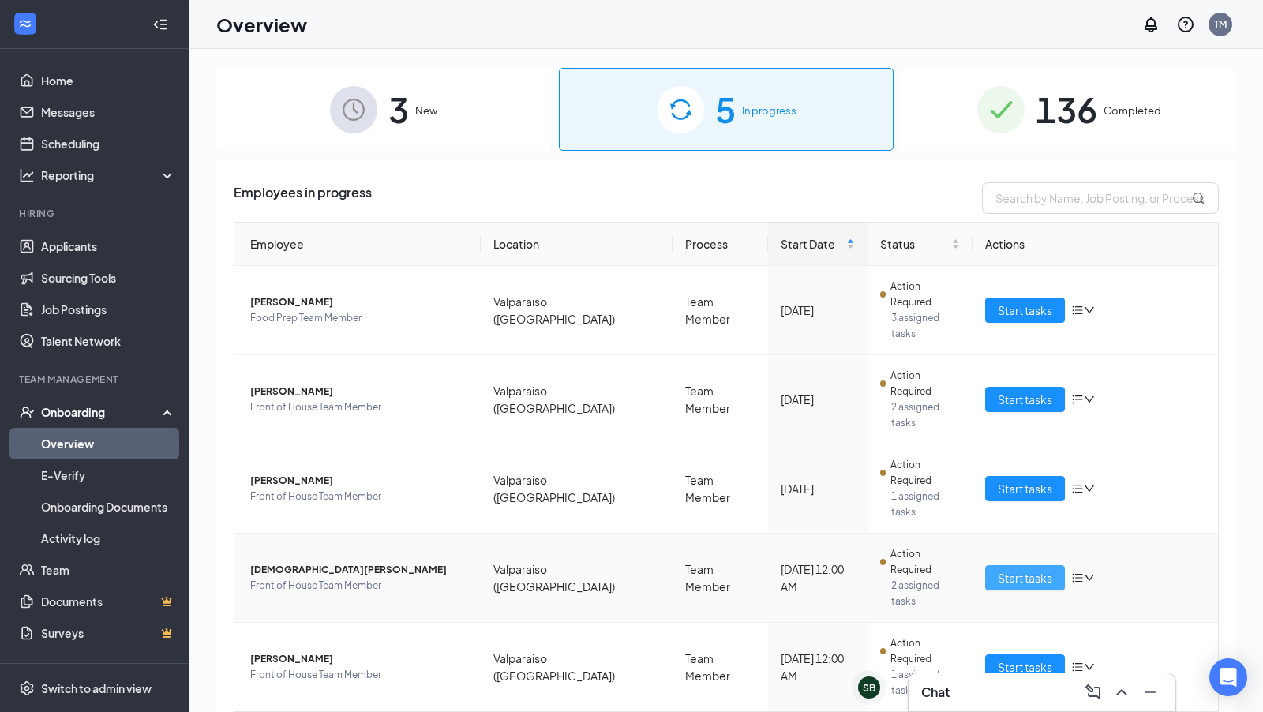
click at [1018, 569] on span "Start tasks" at bounding box center [1025, 577] width 54 height 17
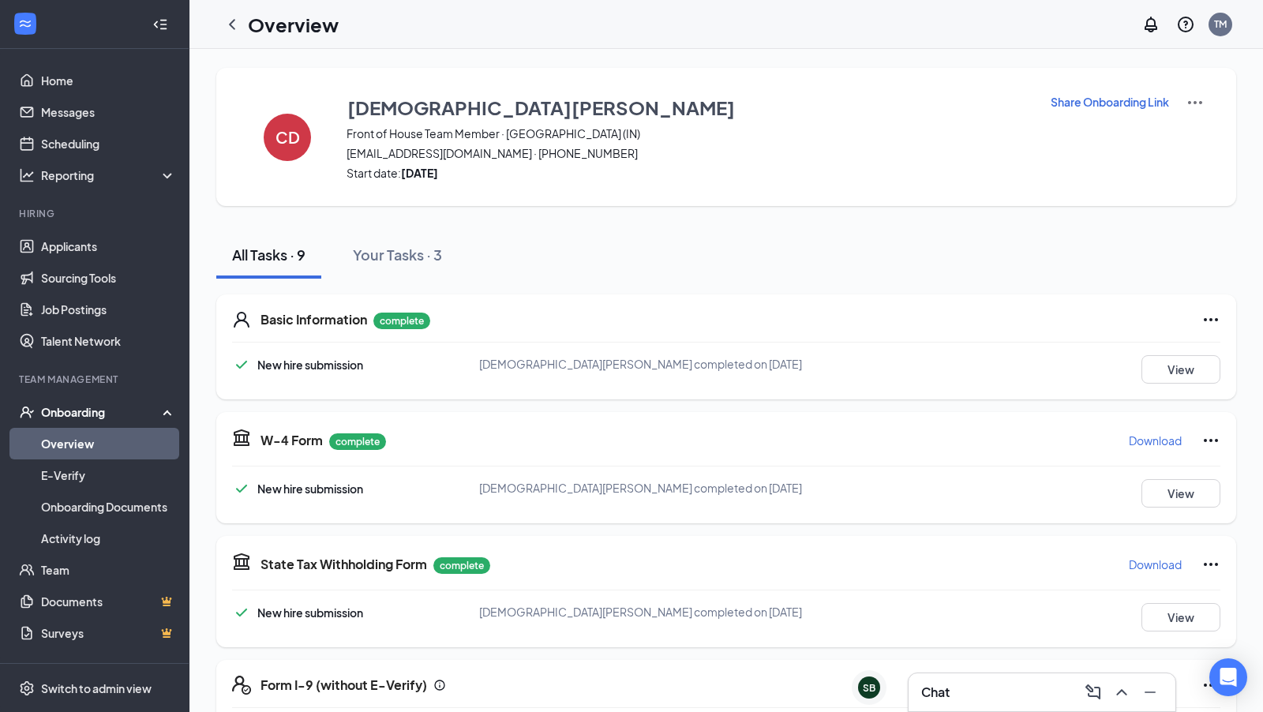
scroll to position [480, 0]
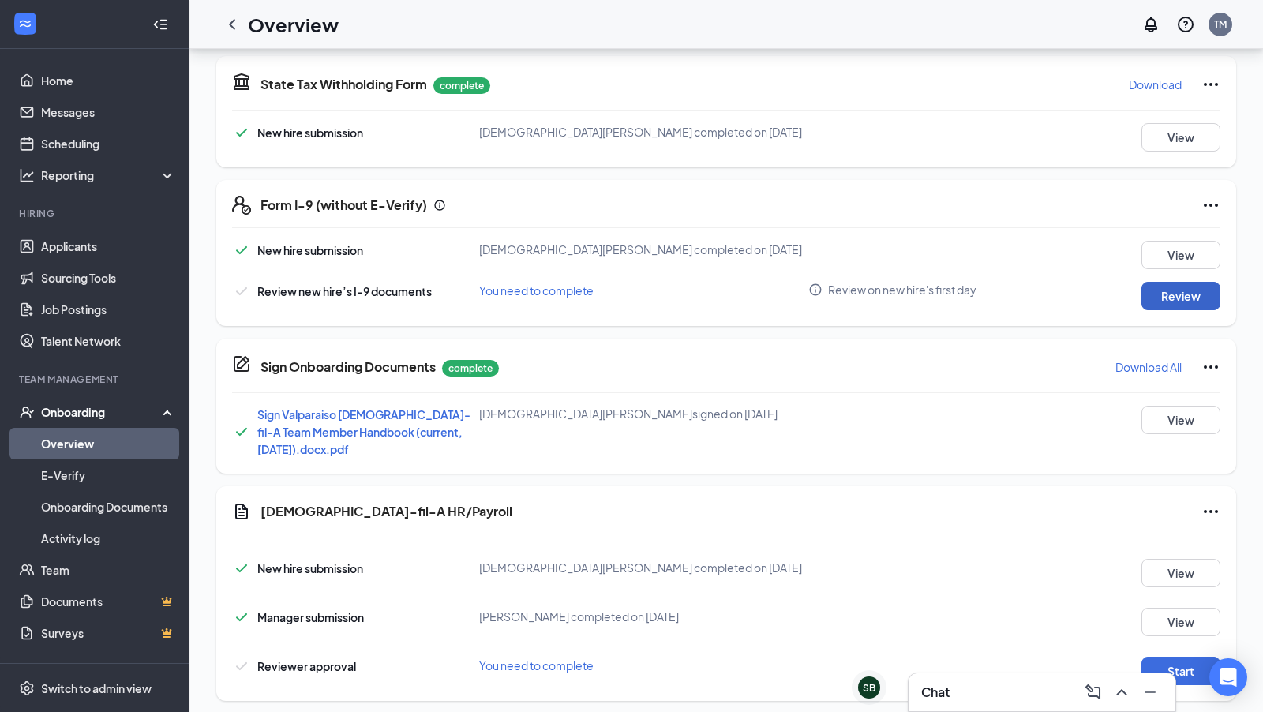
click at [1180, 287] on button "Review" at bounding box center [1181, 296] width 79 height 28
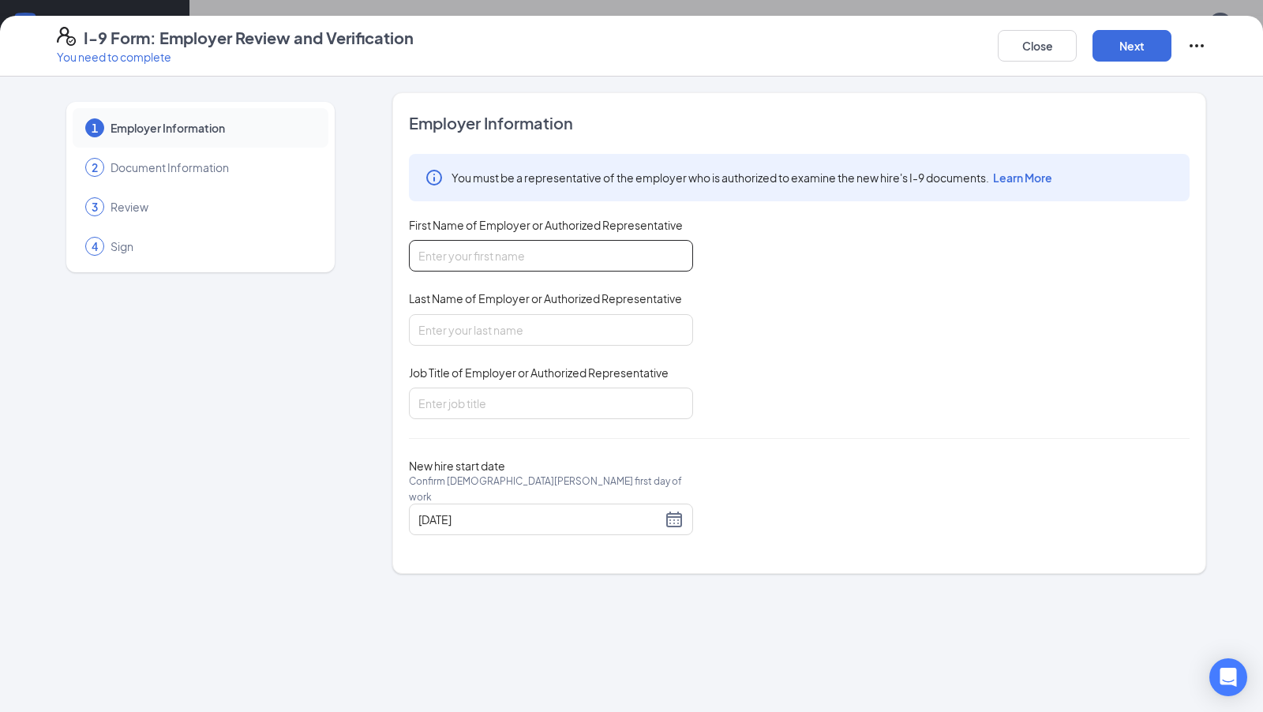
click at [514, 242] on input "First Name of Employer or Authorized Representative" at bounding box center [551, 256] width 284 height 32
type input "[PERSON_NAME]"
click at [503, 248] on input "[PERSON_NAME]" at bounding box center [551, 256] width 284 height 32
type input "[PERSON_NAME]"
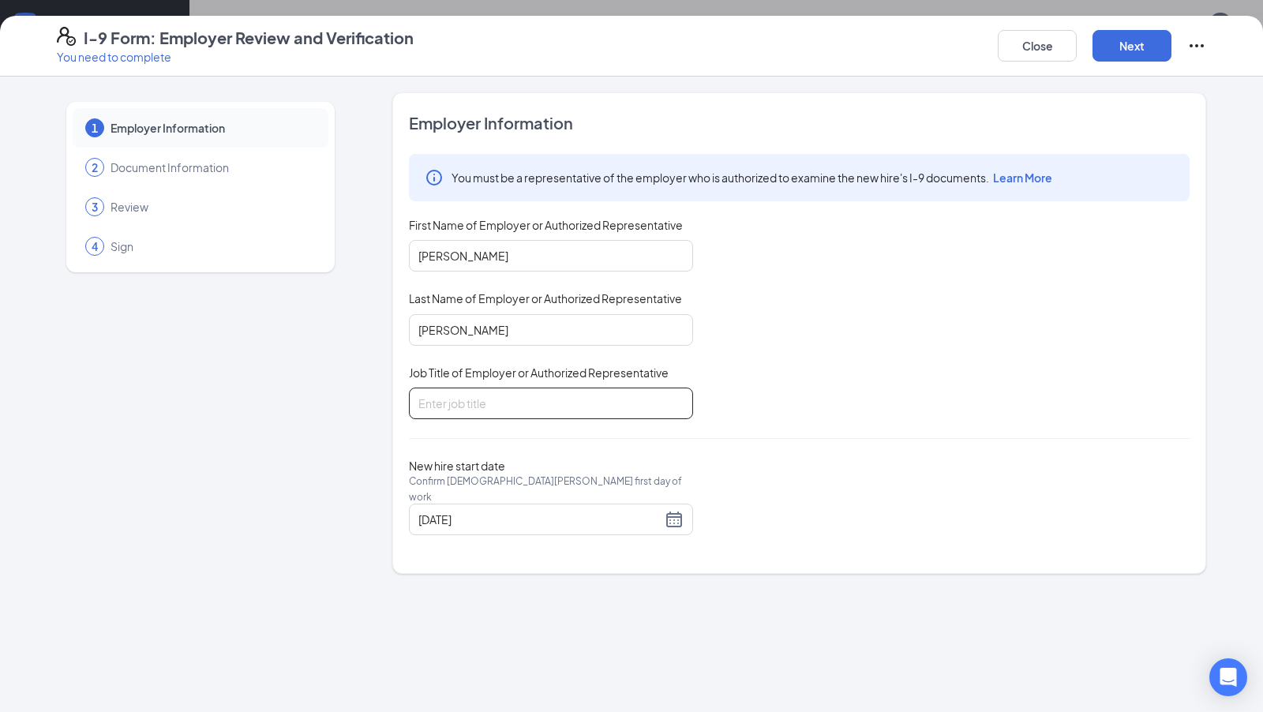
click at [466, 390] on input "Job Title of Employer or Authorized Representative" at bounding box center [551, 404] width 284 height 32
type input "Director of HR"
click at [1135, 54] on button "Next" at bounding box center [1132, 46] width 79 height 32
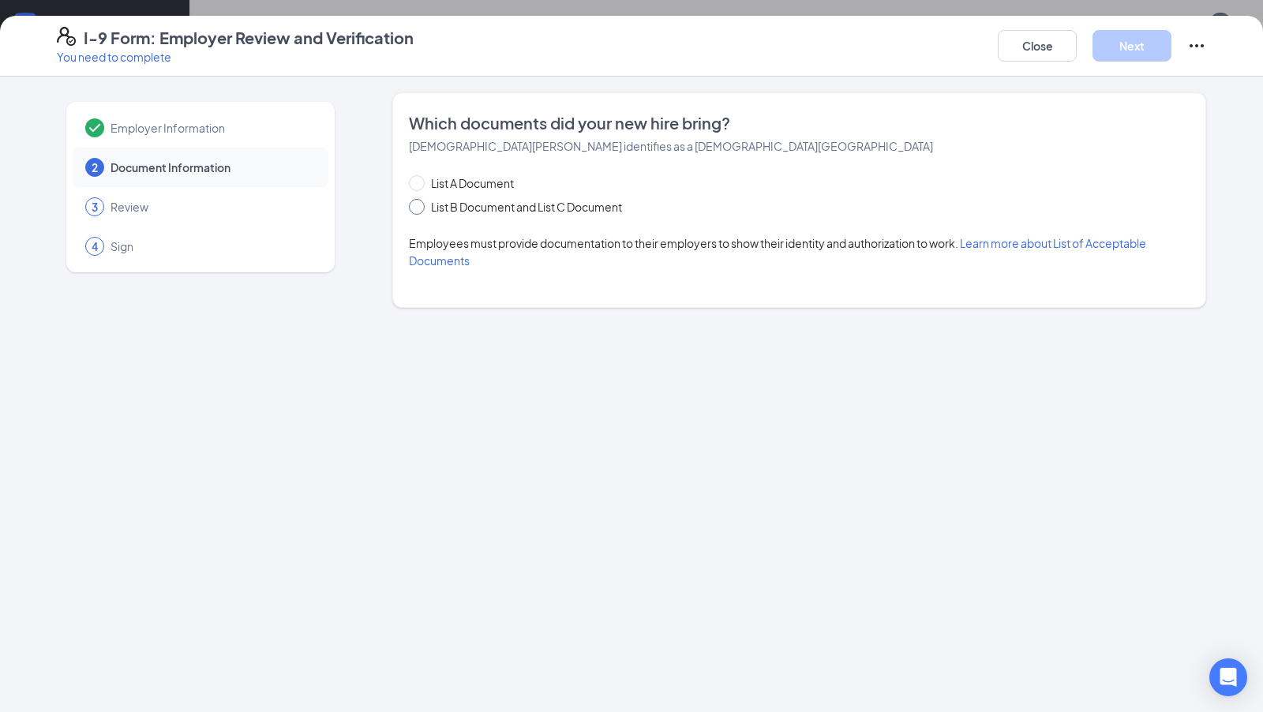
click at [420, 212] on span at bounding box center [417, 207] width 16 height 16
click at [420, 210] on input "List B Document and List C Document" at bounding box center [414, 204] width 11 height 11
radio input "true"
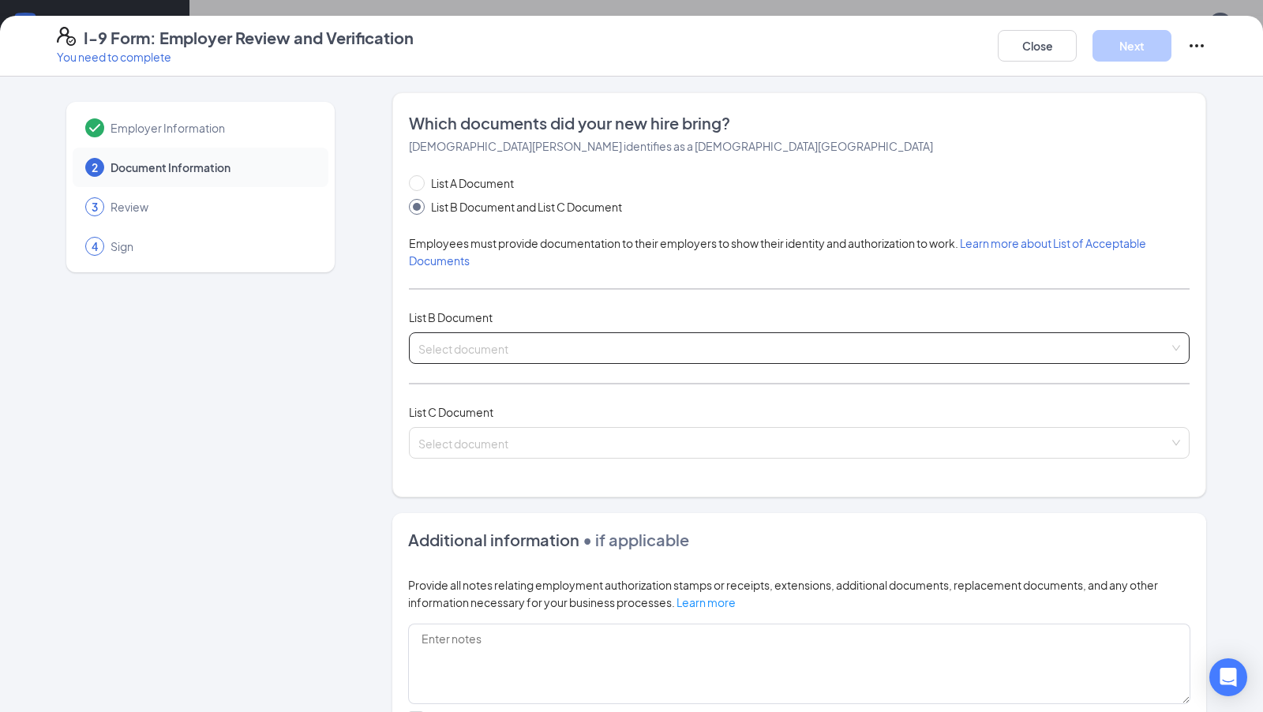
click at [556, 356] on span at bounding box center [793, 348] width 751 height 30
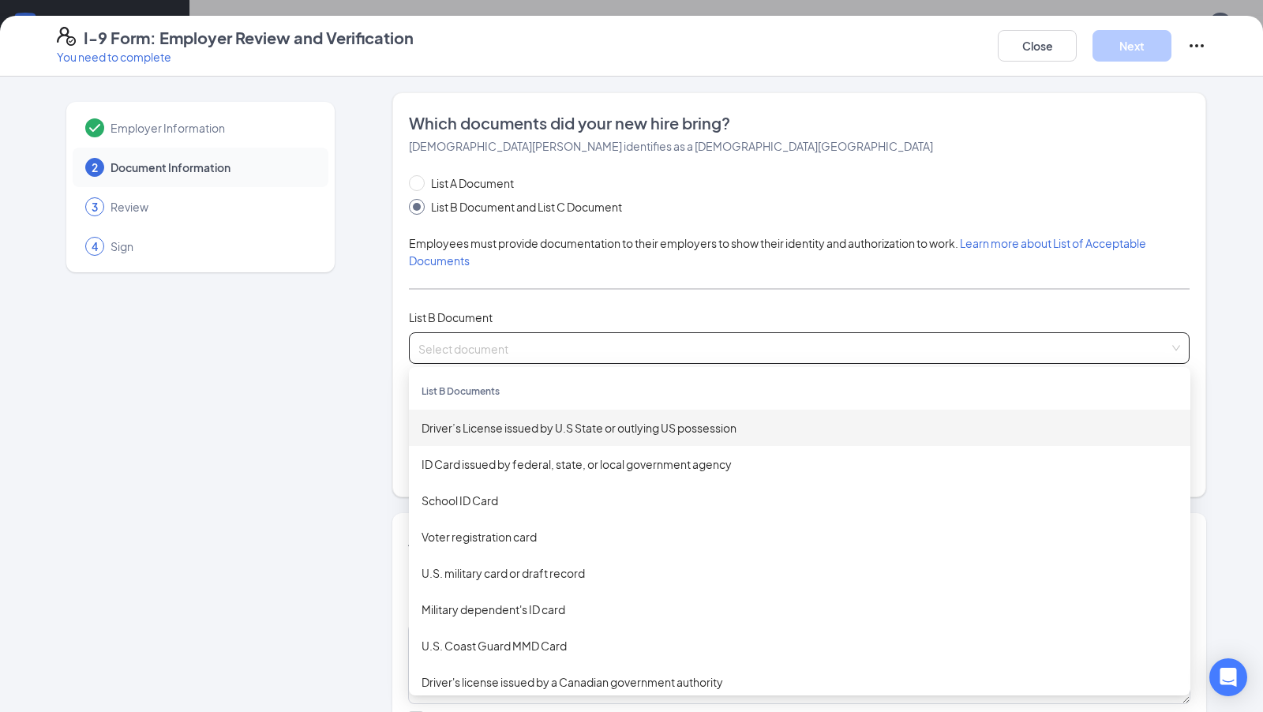
click at [565, 429] on div "Driver’s License issued by U.S State or outlying US possession" at bounding box center [800, 427] width 756 height 17
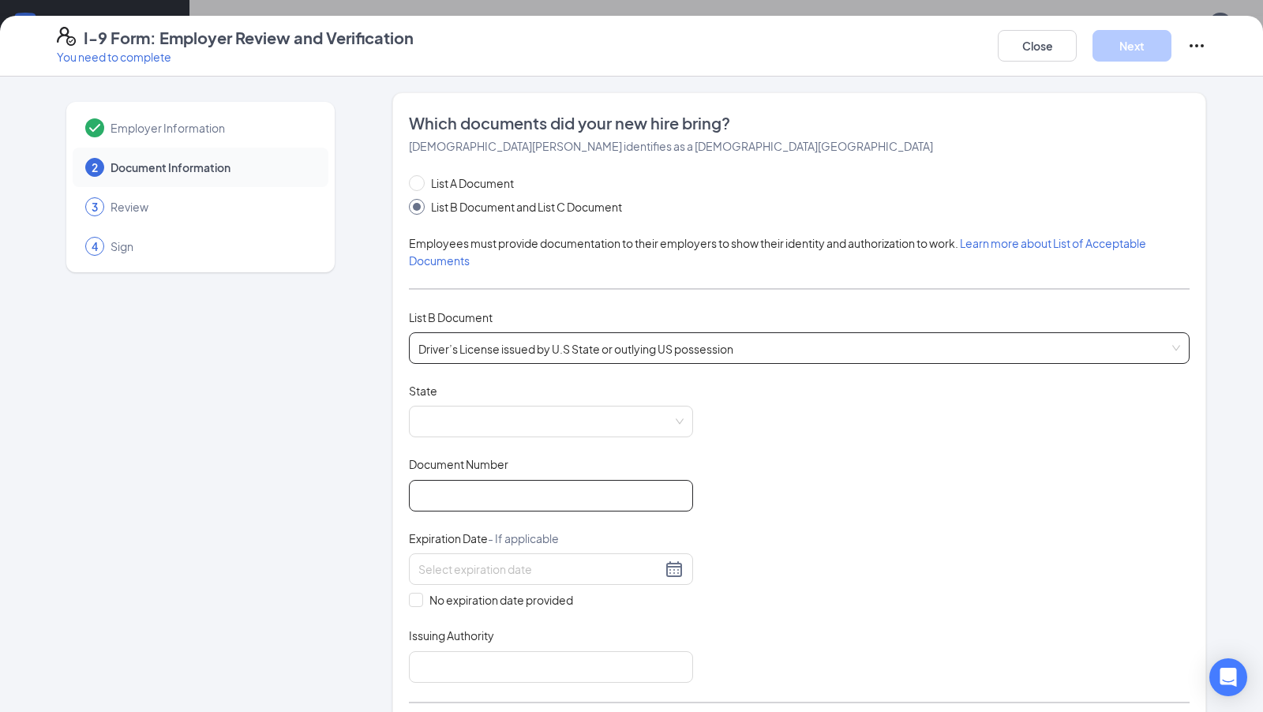
click at [541, 489] on input "Document Number" at bounding box center [551, 496] width 284 height 32
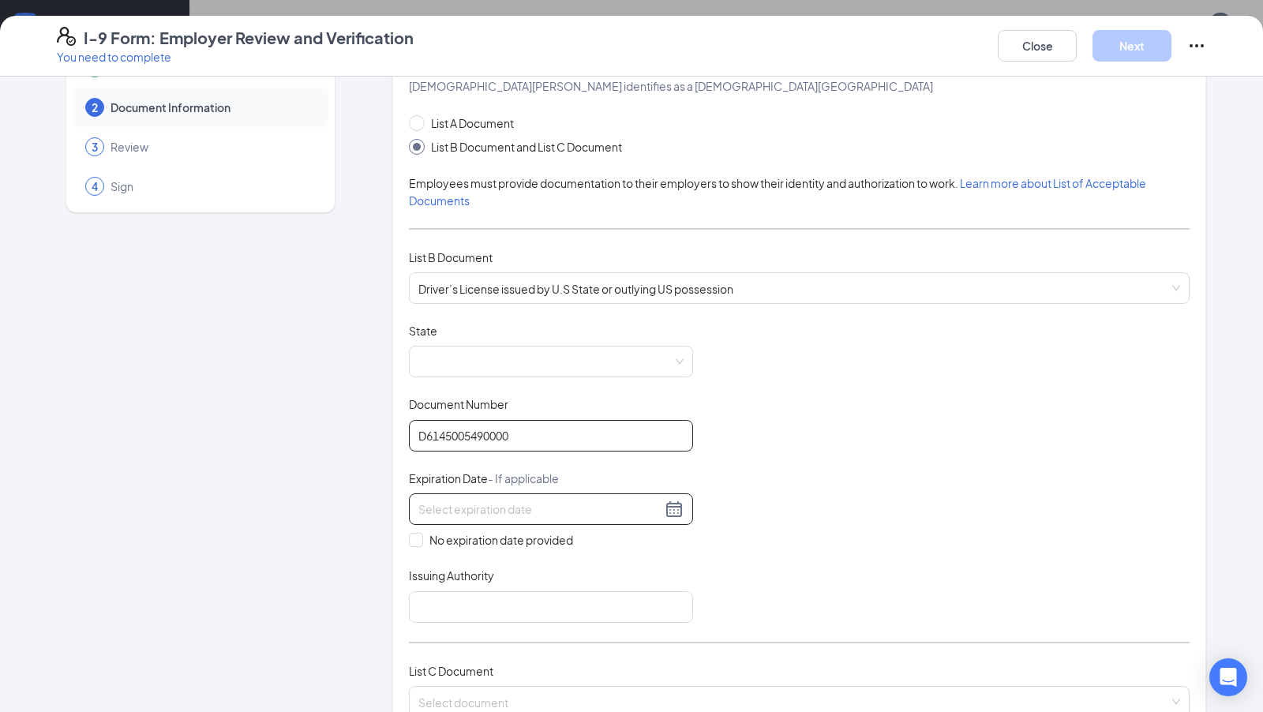
scroll to position [73, 0]
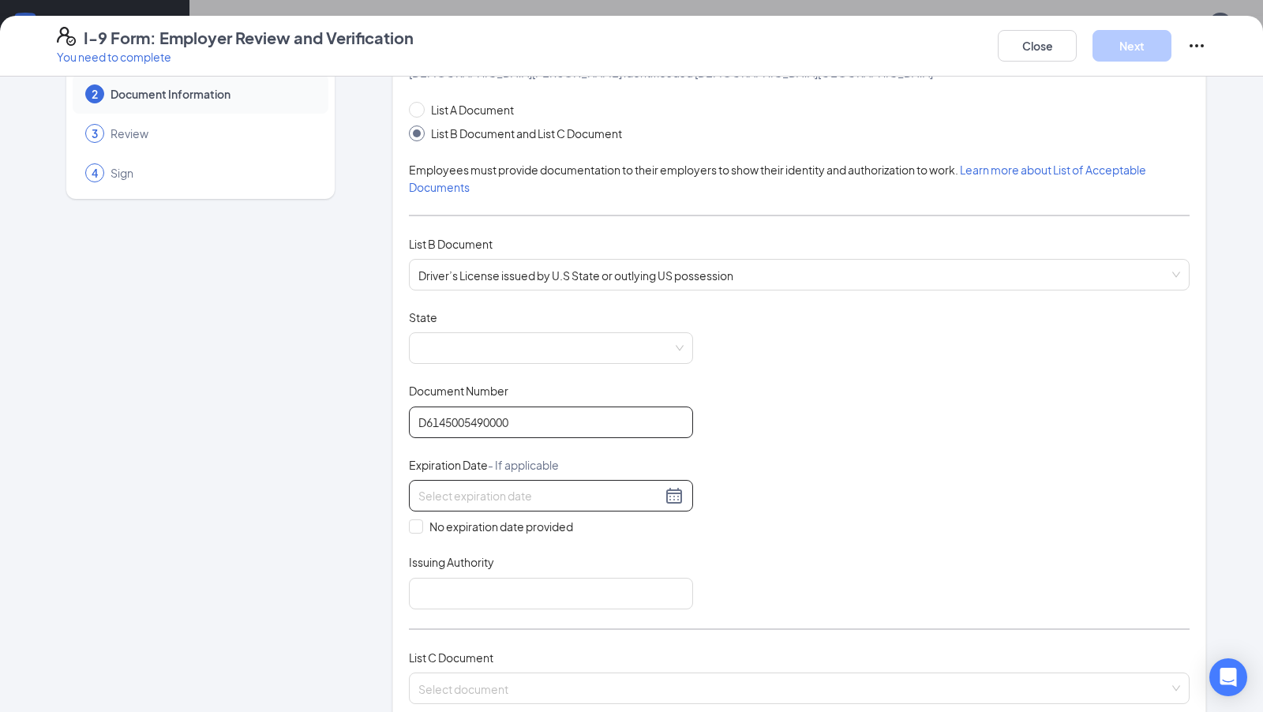
type input "D6145005490000"
click at [456, 492] on input at bounding box center [539, 495] width 243 height 17
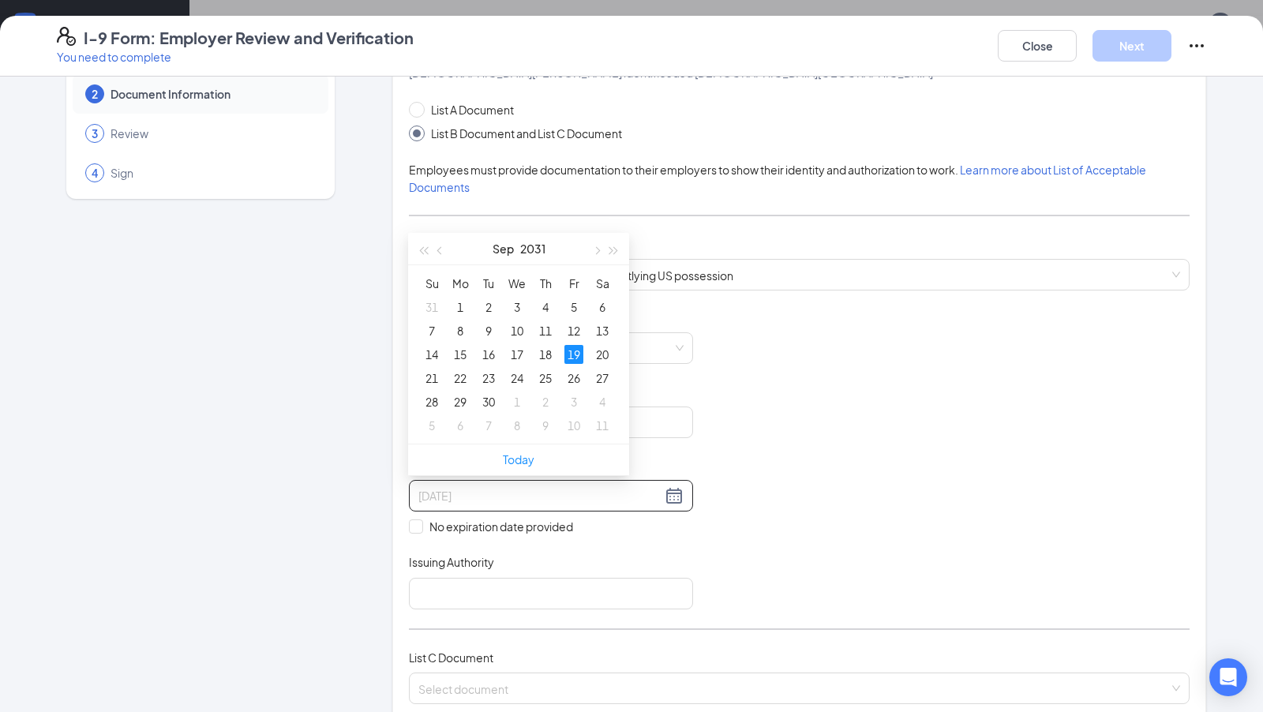
click at [576, 352] on div "19" at bounding box center [574, 354] width 19 height 19
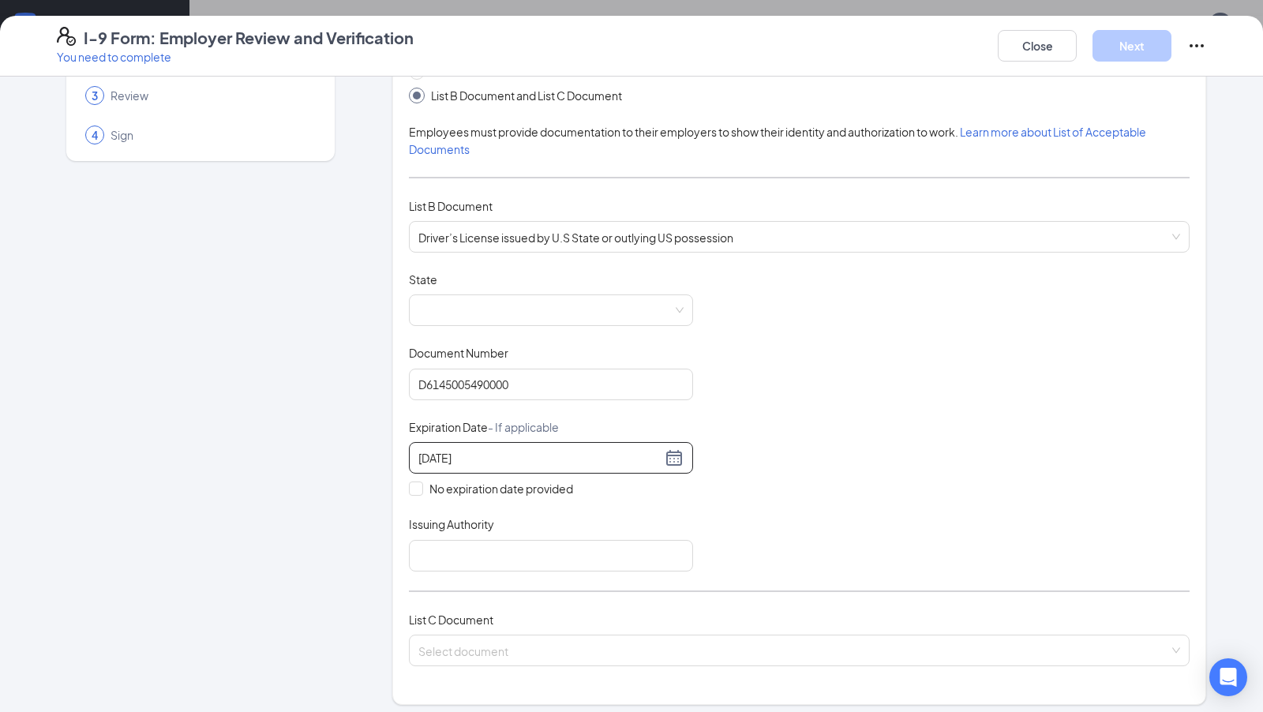
scroll to position [137, 0]
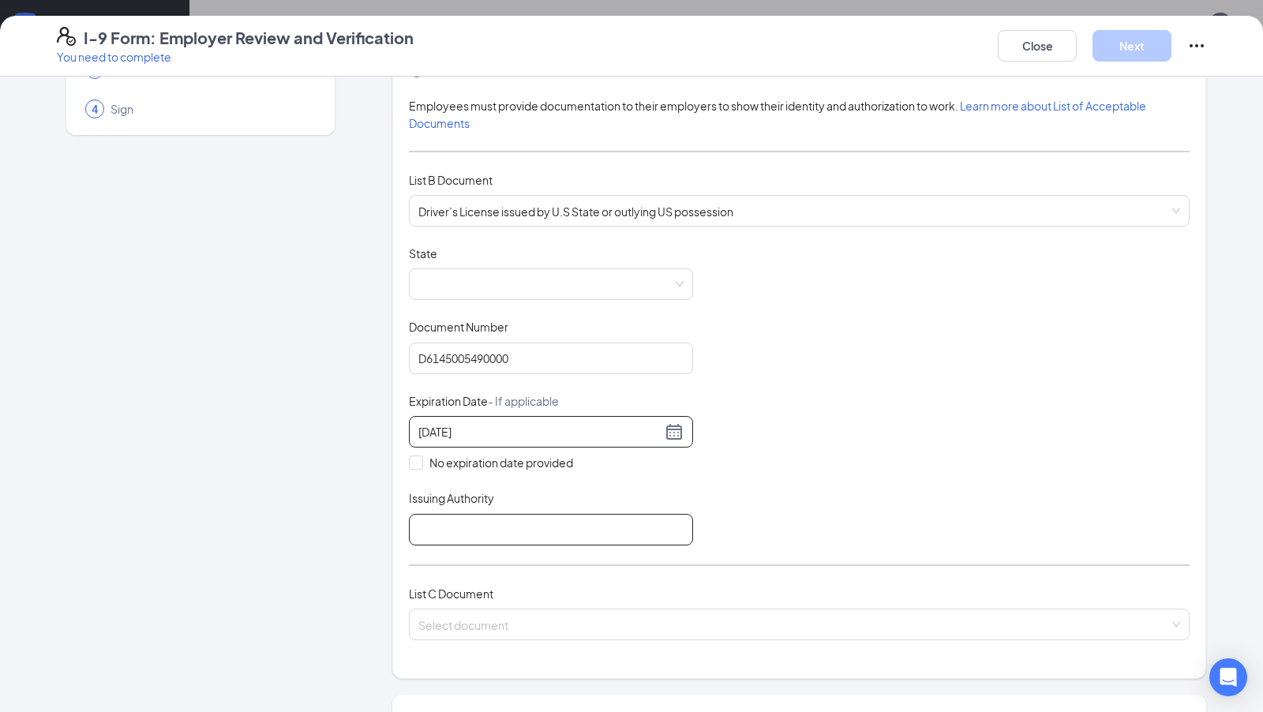
type input "[DATE]"
click at [440, 521] on input "Issuing Authority" at bounding box center [551, 530] width 284 height 32
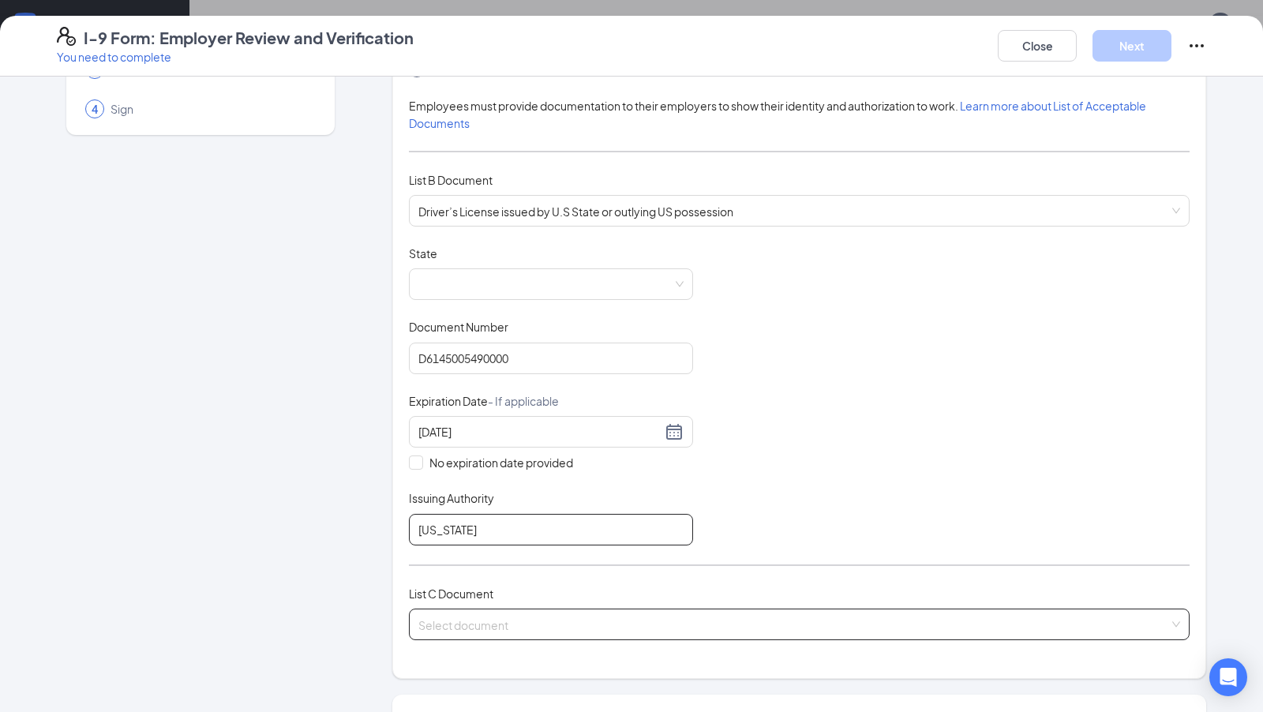
type input "[US_STATE]"
click at [555, 613] on input "search" at bounding box center [793, 622] width 751 height 24
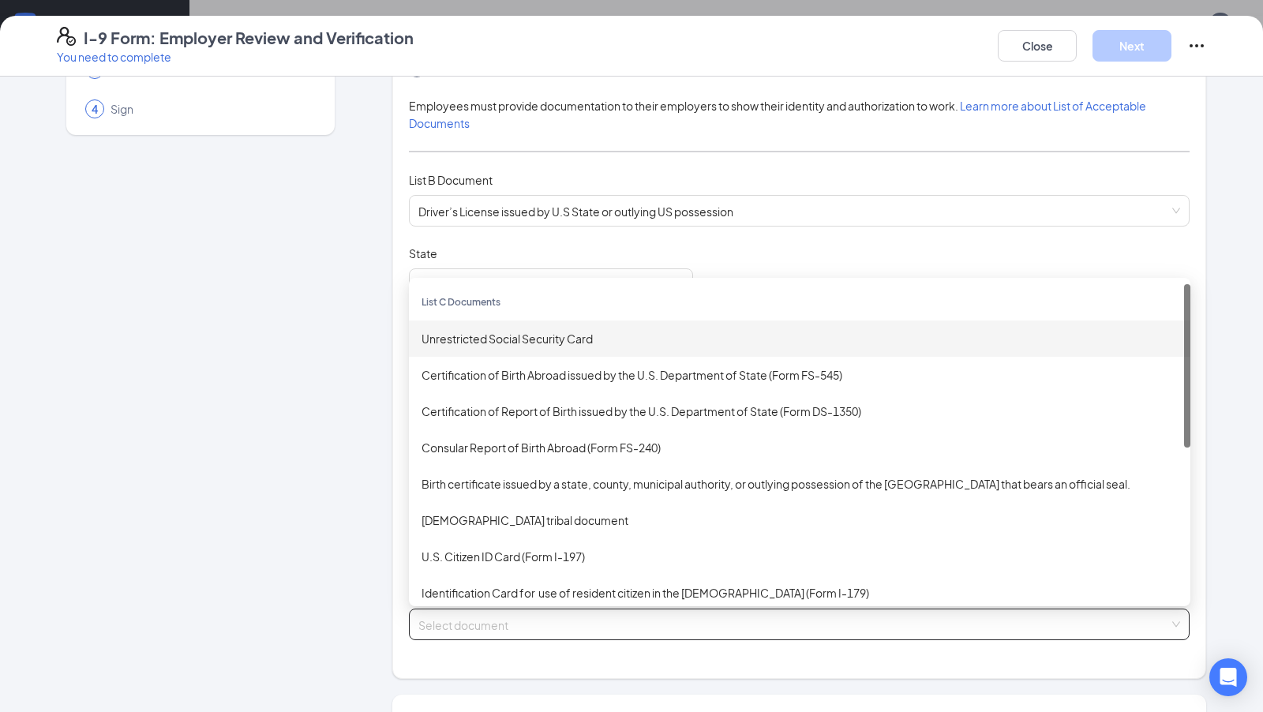
click at [576, 333] on div "Unrestricted Social Security Card" at bounding box center [800, 338] width 756 height 17
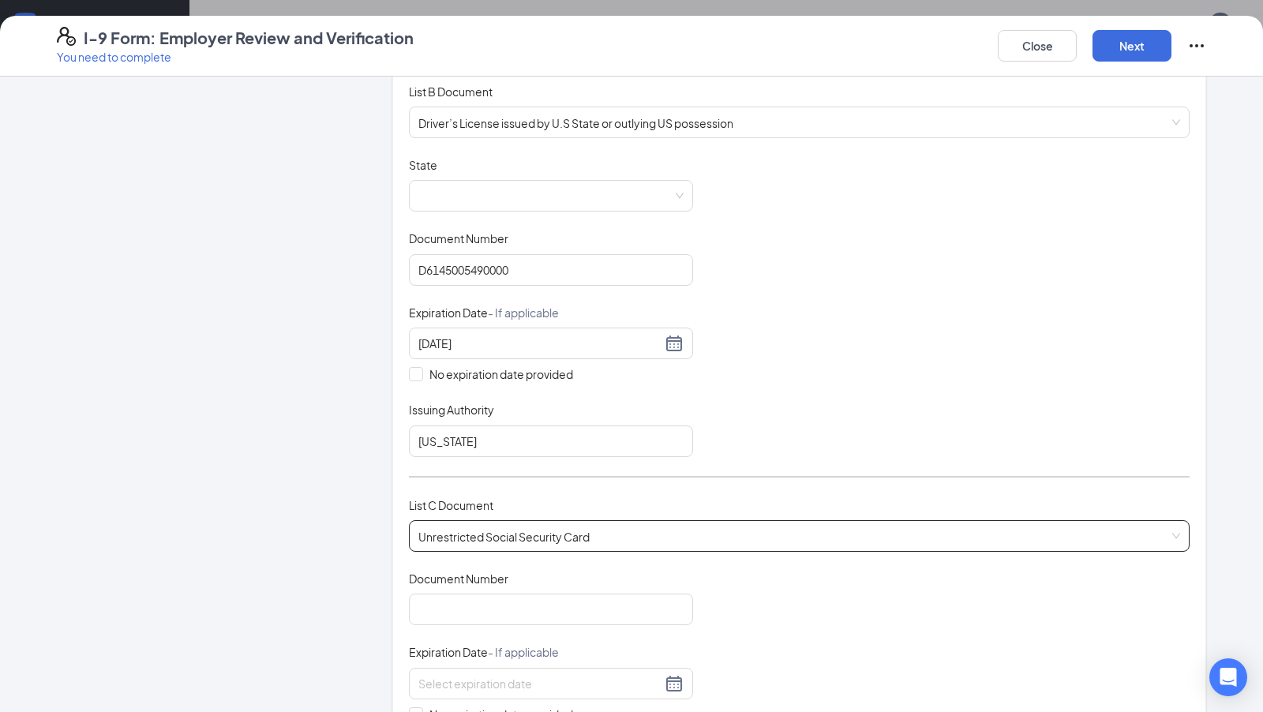
scroll to position [258, 0]
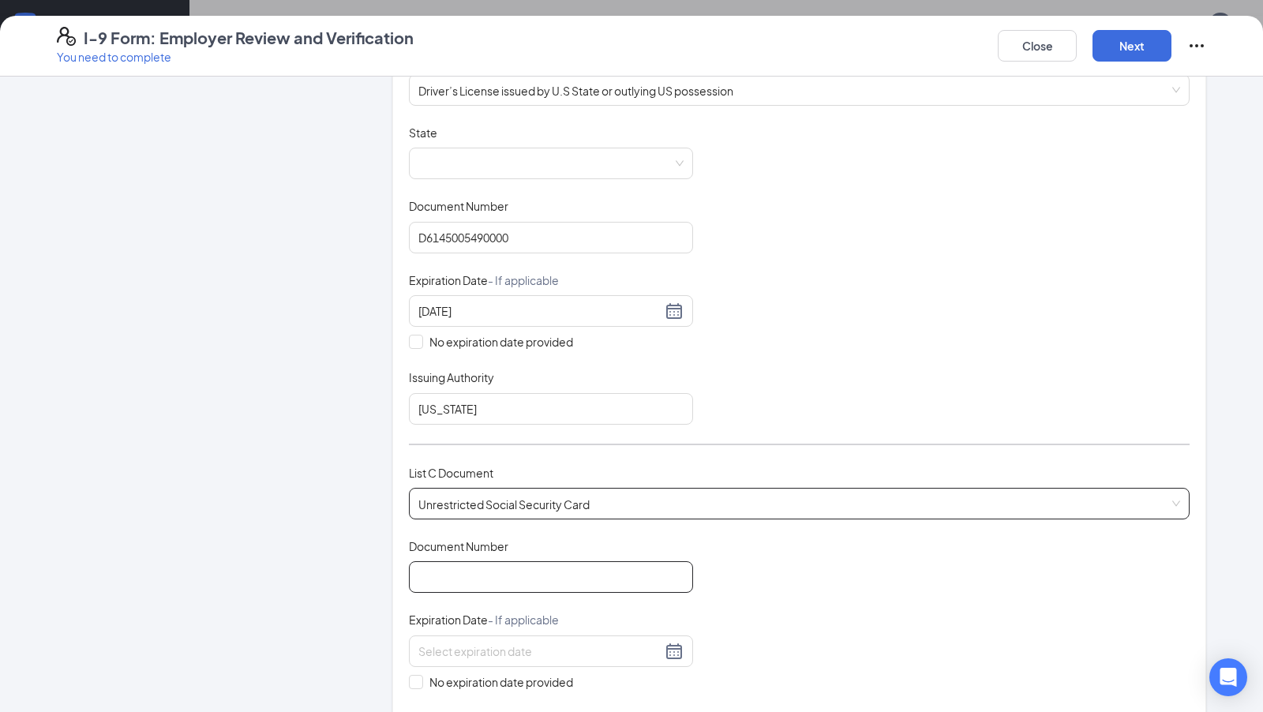
click at [502, 569] on input "Document Number" at bounding box center [551, 577] width 284 height 32
type input "772646578"
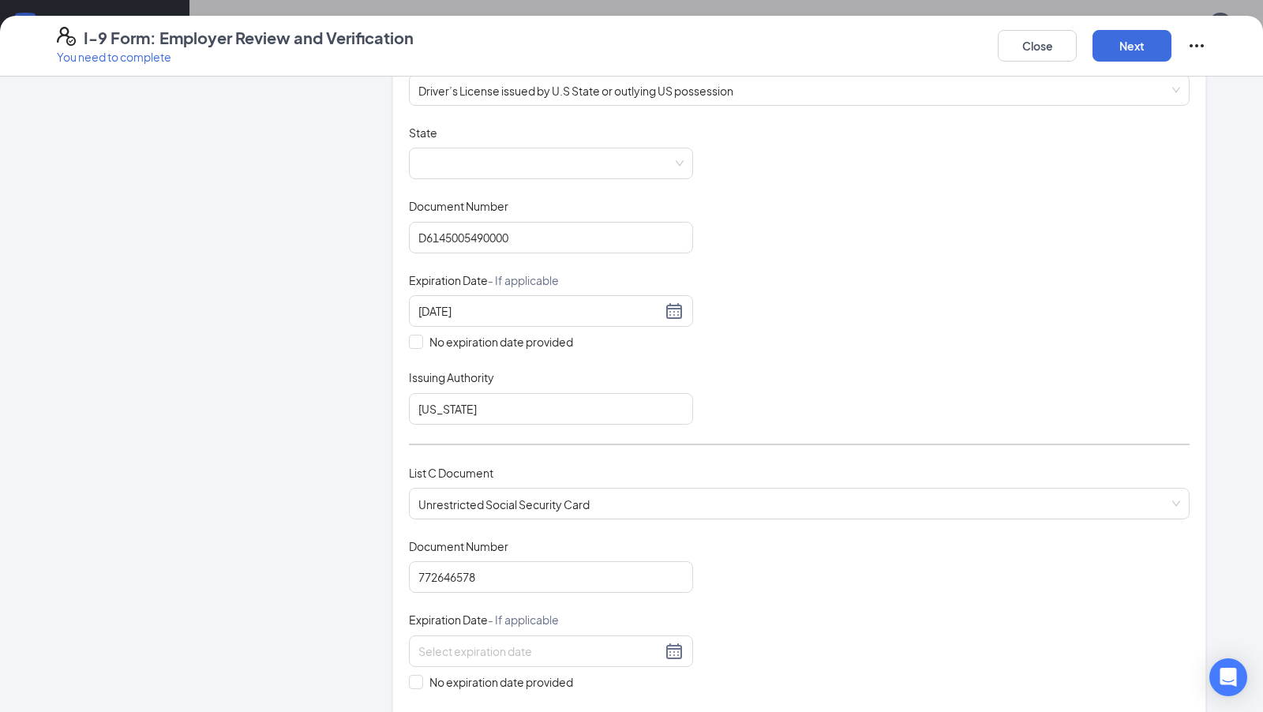
click at [810, 611] on div "Document Title Unrestricted Social Security Card Document Number 772646578 Expi…" at bounding box center [799, 651] width 781 height 226
click at [410, 677] on input "No expiration date provided" at bounding box center [414, 680] width 11 height 11
checkbox input "true"
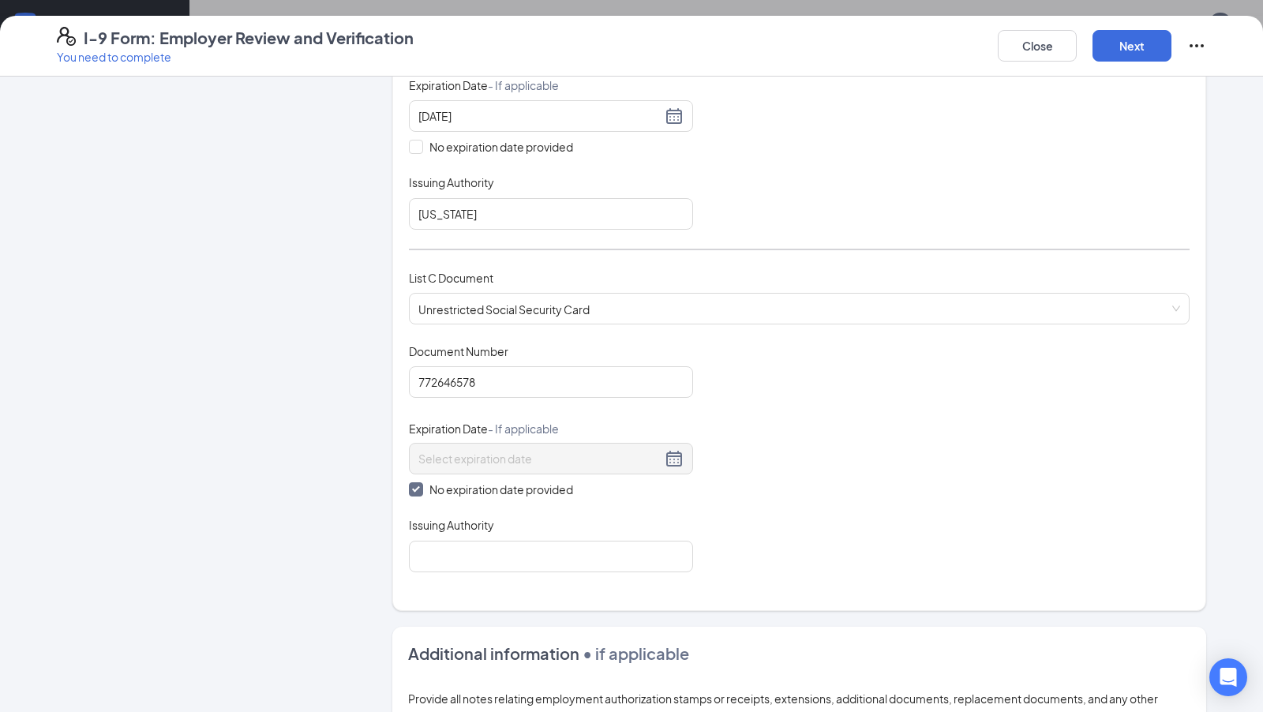
scroll to position [590, 0]
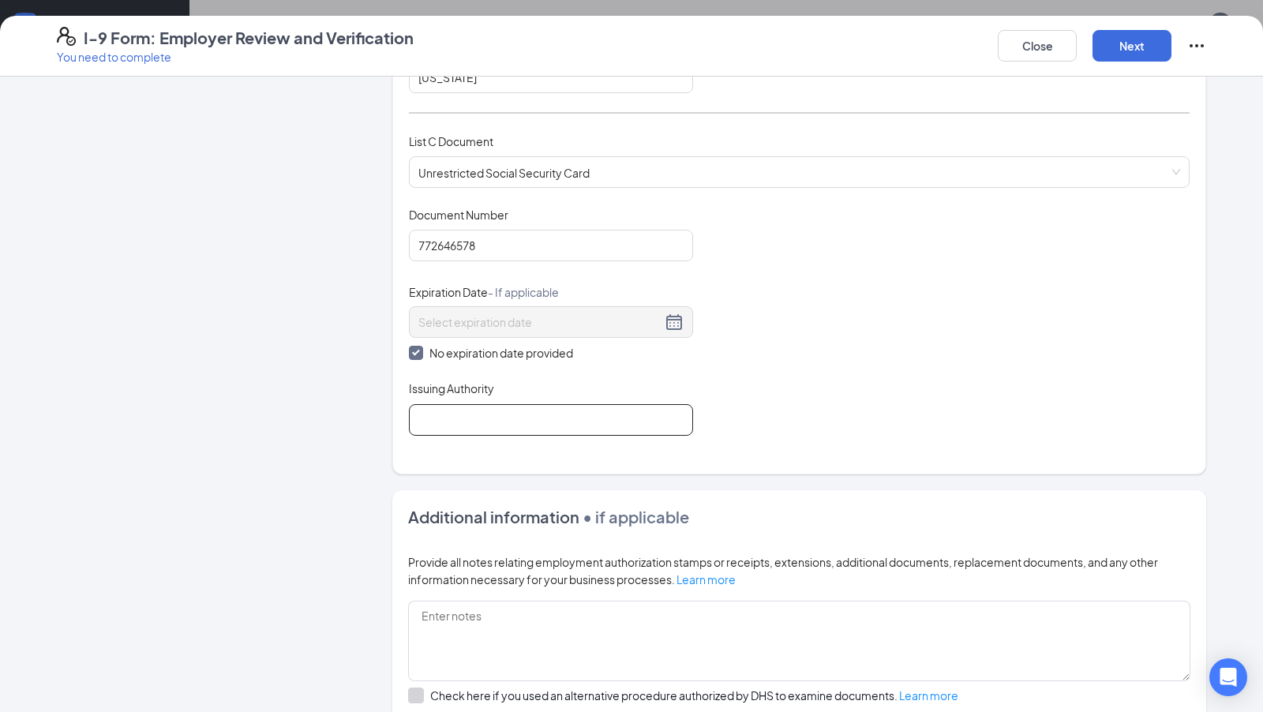
click at [500, 411] on input "Issuing Authority" at bounding box center [551, 420] width 284 height 32
type input "Social Security Administration"
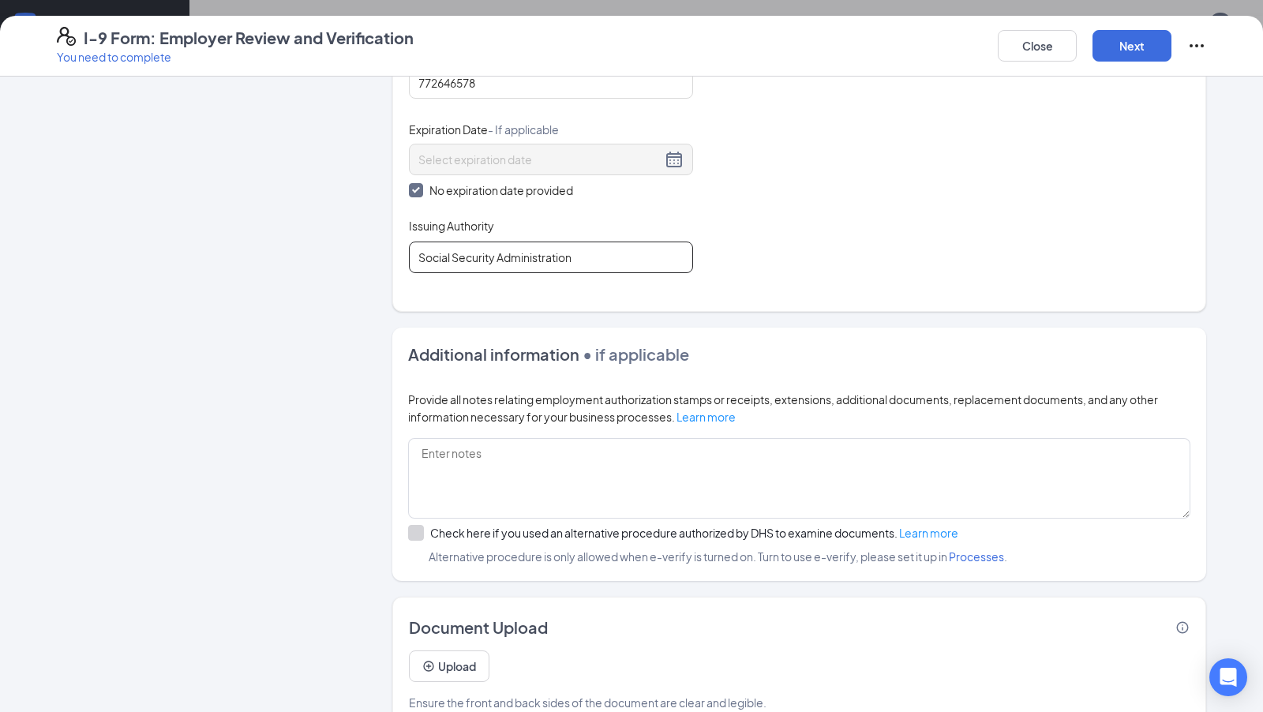
scroll to position [780, 0]
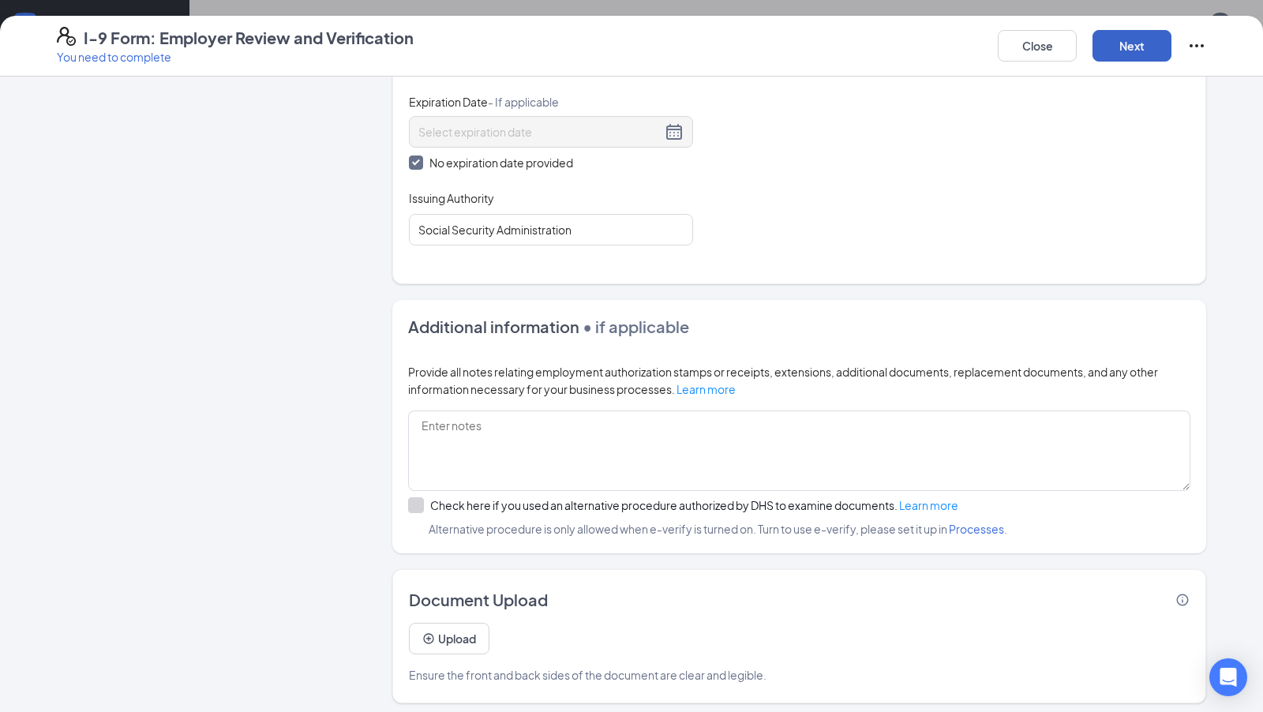
click at [1126, 39] on button "Next" at bounding box center [1132, 46] width 79 height 32
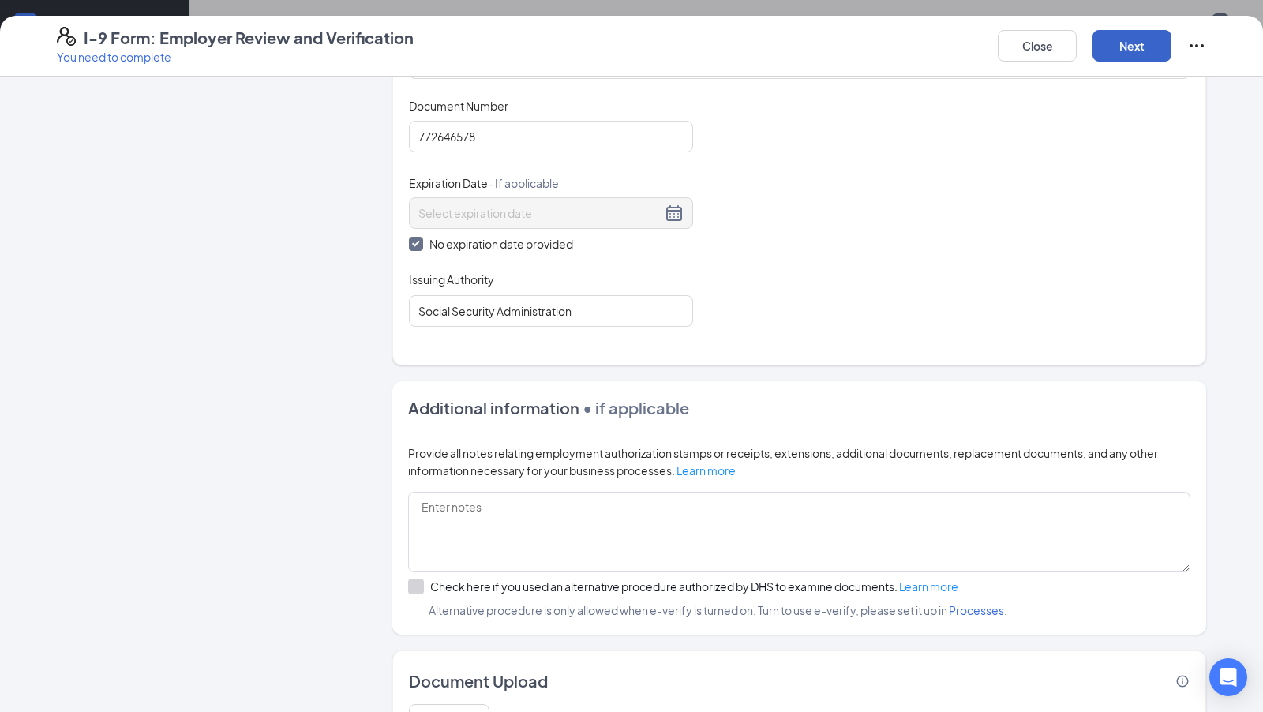
scroll to position [703, 0]
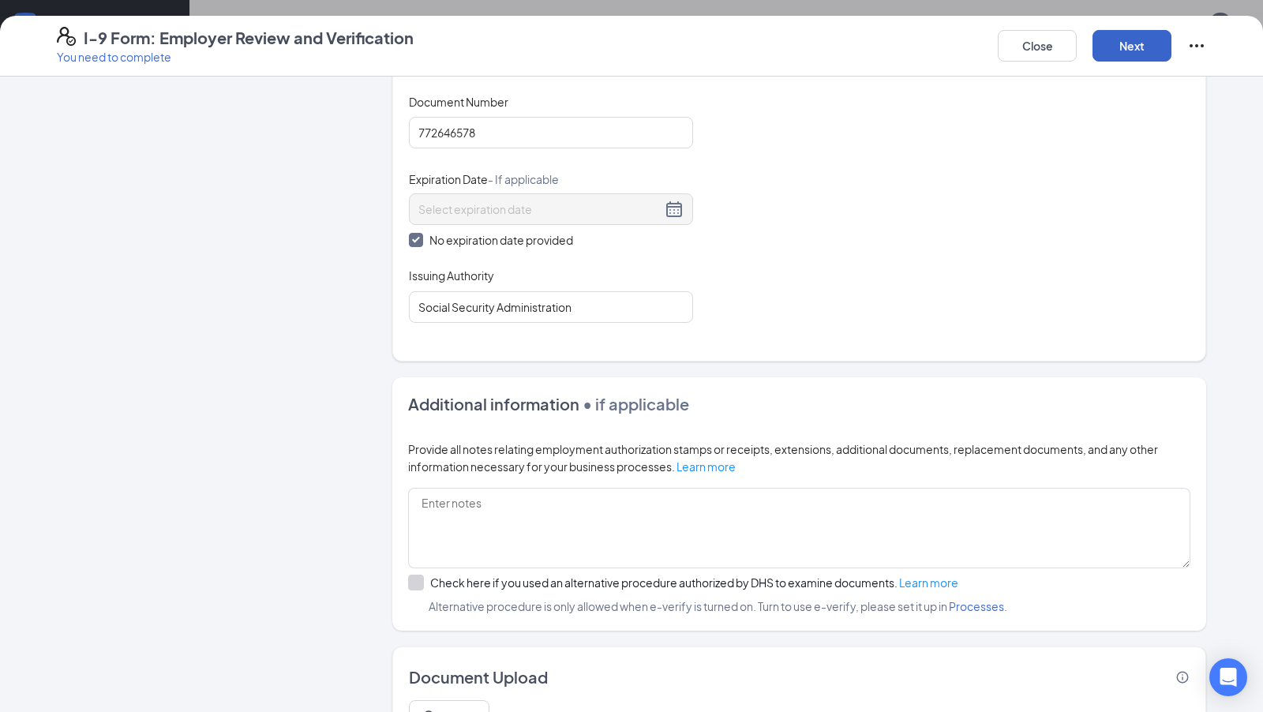
click at [1124, 30] on button "Next" at bounding box center [1132, 46] width 79 height 32
click at [1124, 38] on button "Next" at bounding box center [1132, 46] width 79 height 32
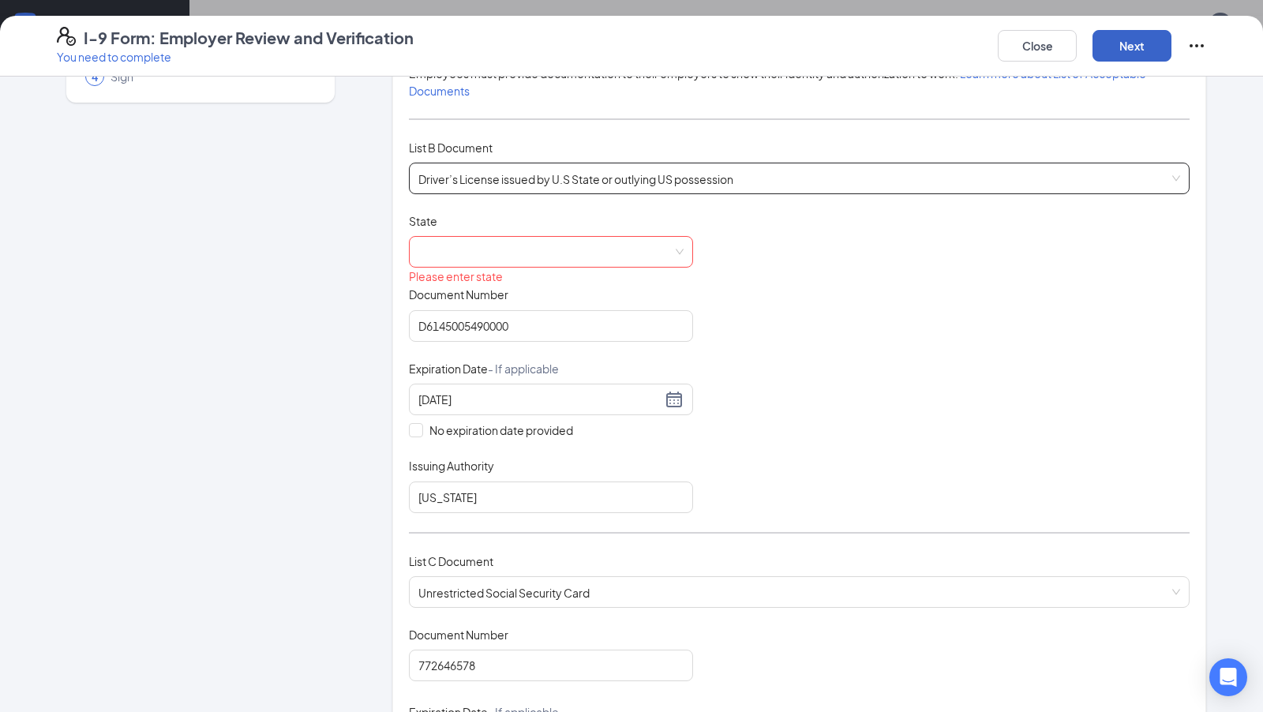
scroll to position [162, 0]
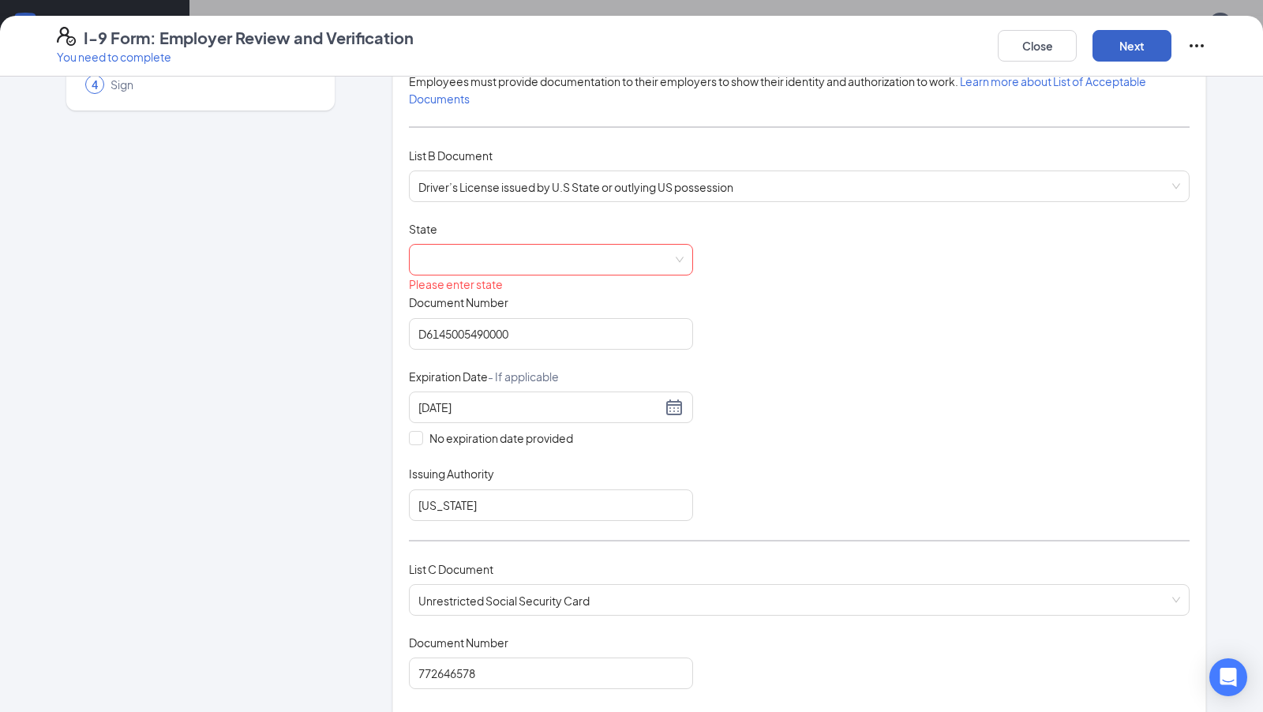
click at [495, 261] on span at bounding box center [550, 260] width 265 height 30
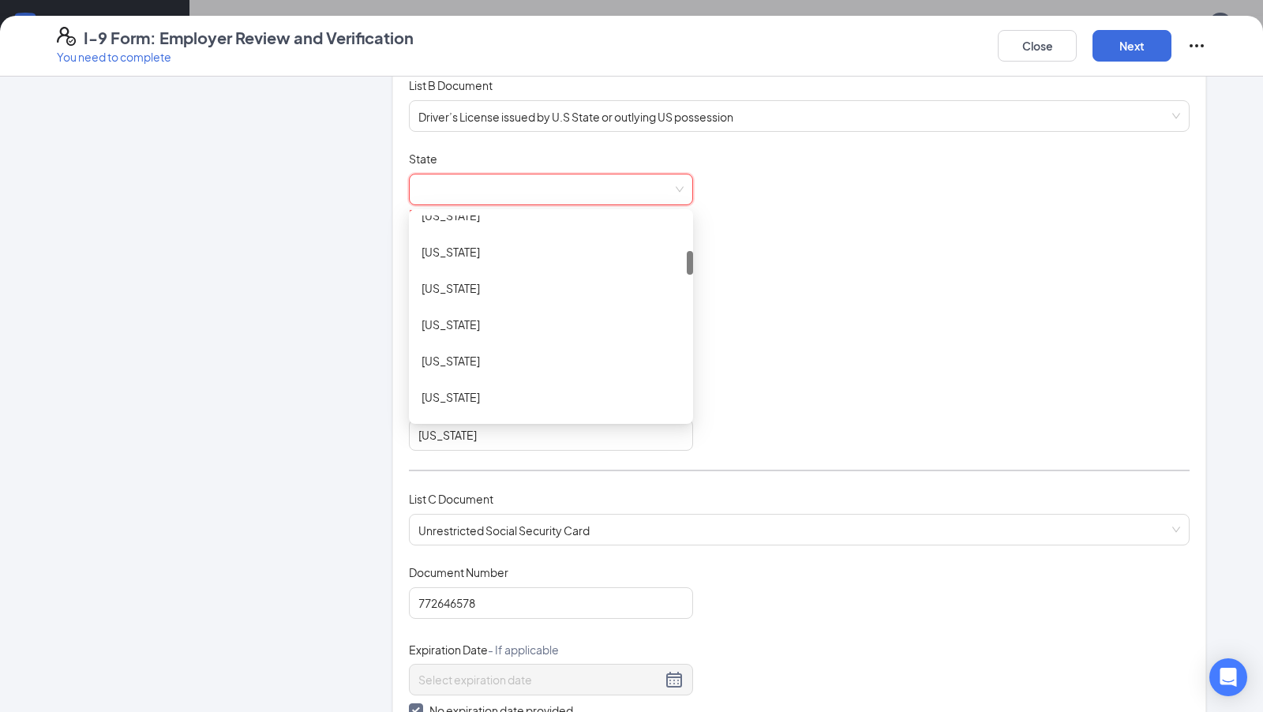
scroll to position [303, 0]
click at [474, 296] on div "[US_STATE]" at bounding box center [551, 293] width 259 height 17
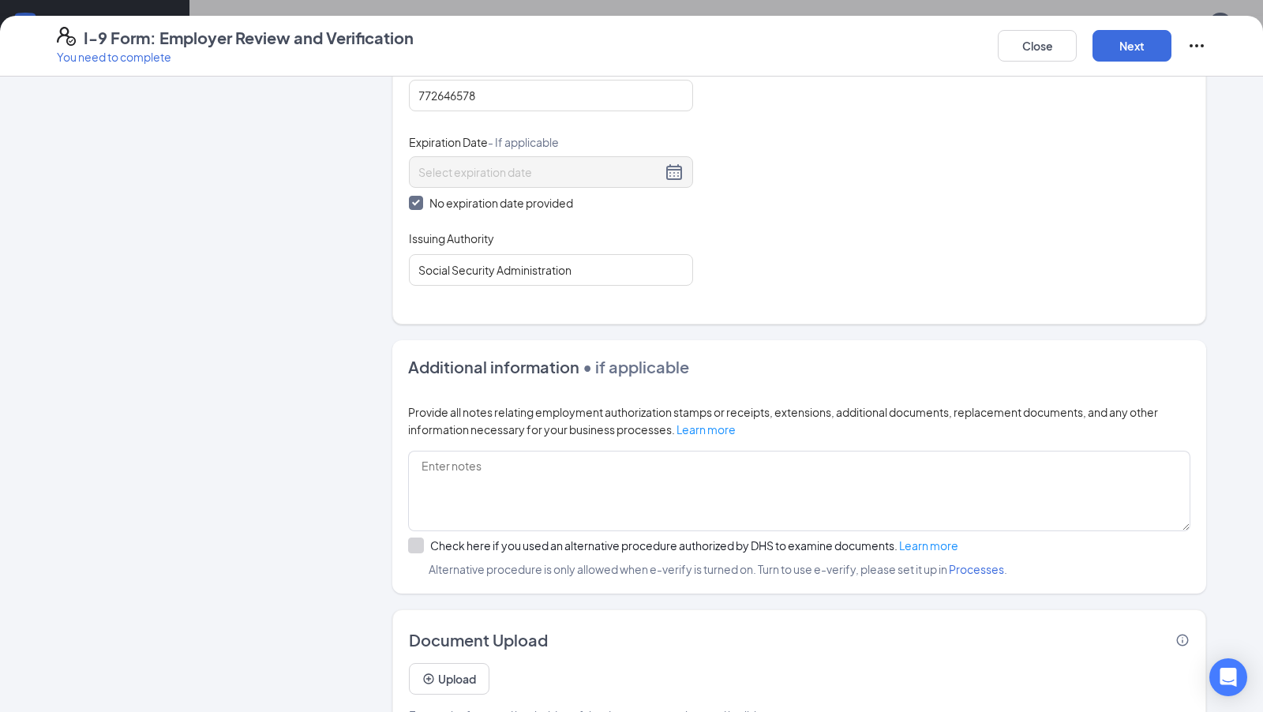
scroll to position [756, 0]
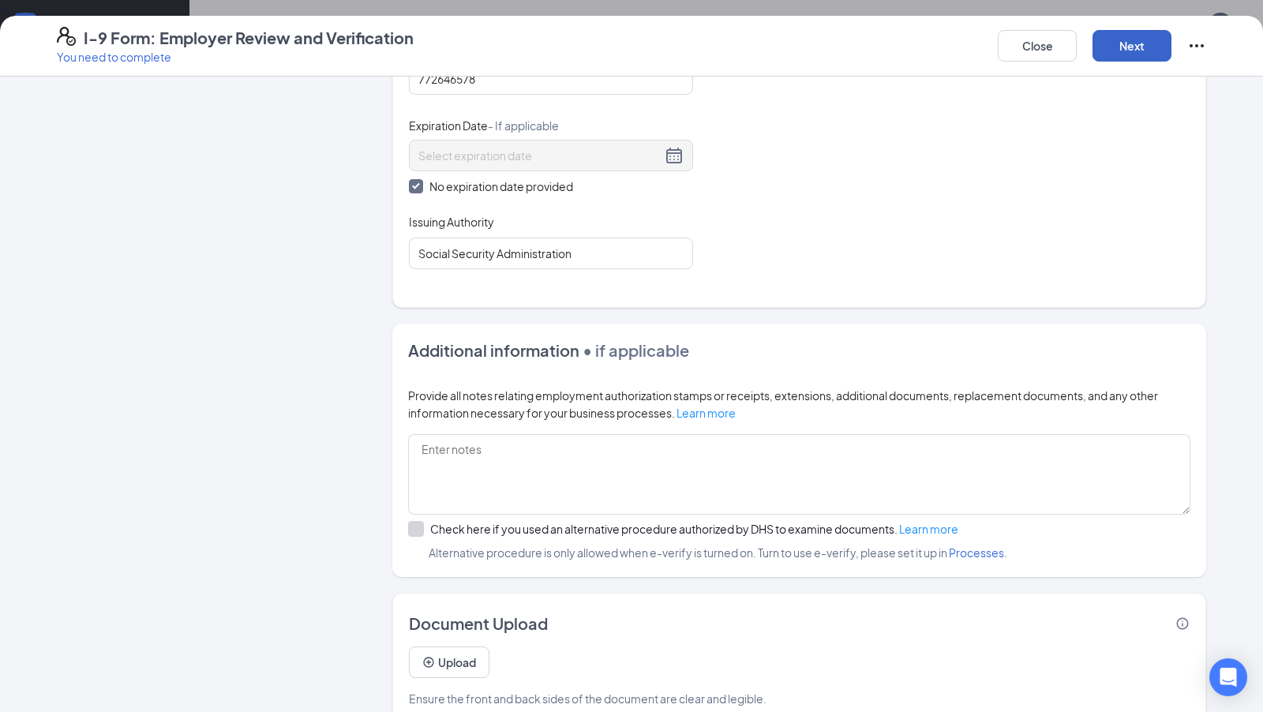
click at [1143, 52] on button "Next" at bounding box center [1132, 46] width 79 height 32
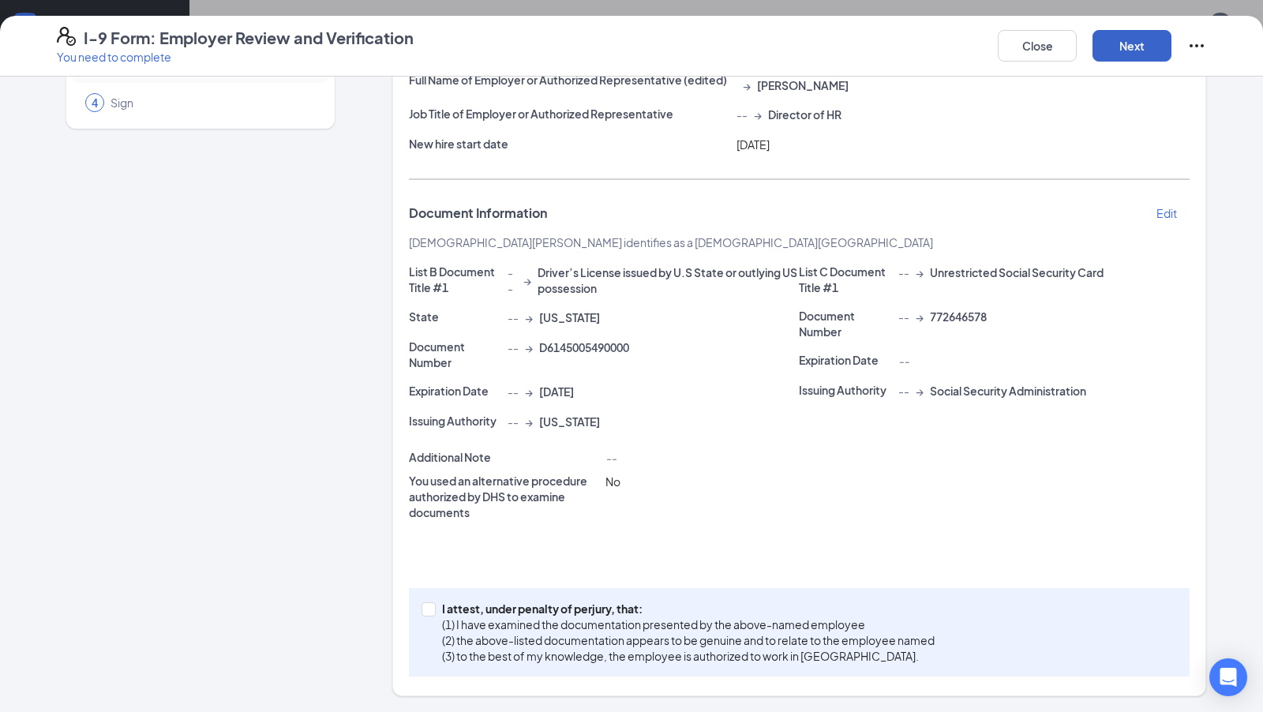
scroll to position [141, 0]
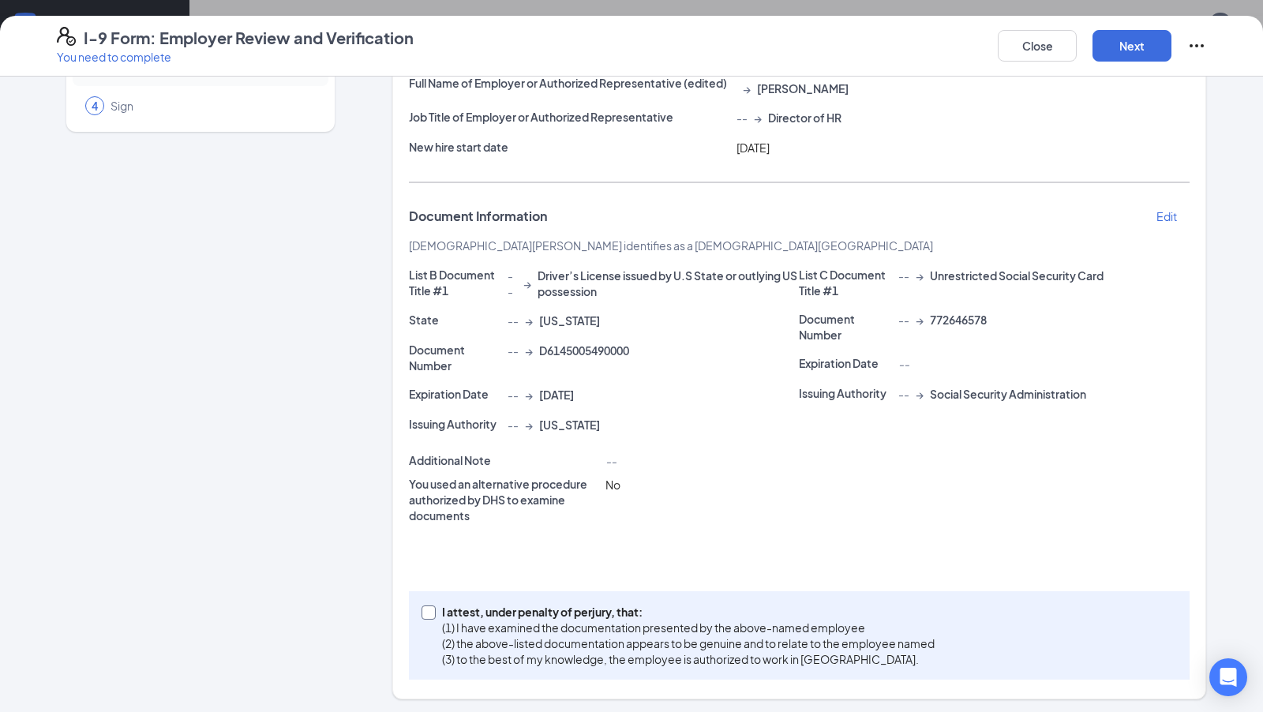
click at [436, 604] on span "I attest, under penalty of [PERSON_NAME], that: (1) I have examined the documen…" at bounding box center [688, 635] width 505 height 63
click at [433, 606] on input "I attest, under penalty of [PERSON_NAME], that: (1) I have examined the documen…" at bounding box center [427, 611] width 11 height 11
checkbox input "true"
click at [1147, 46] on button "Next" at bounding box center [1132, 46] width 79 height 32
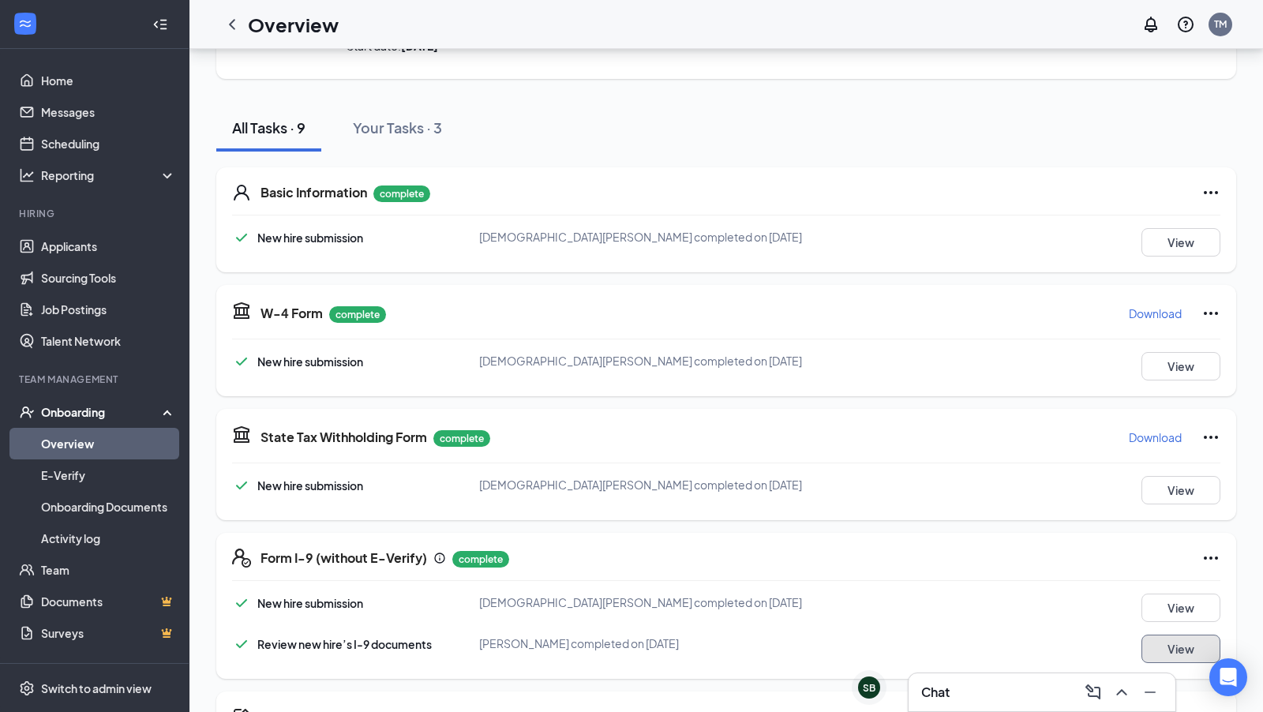
scroll to position [0, 0]
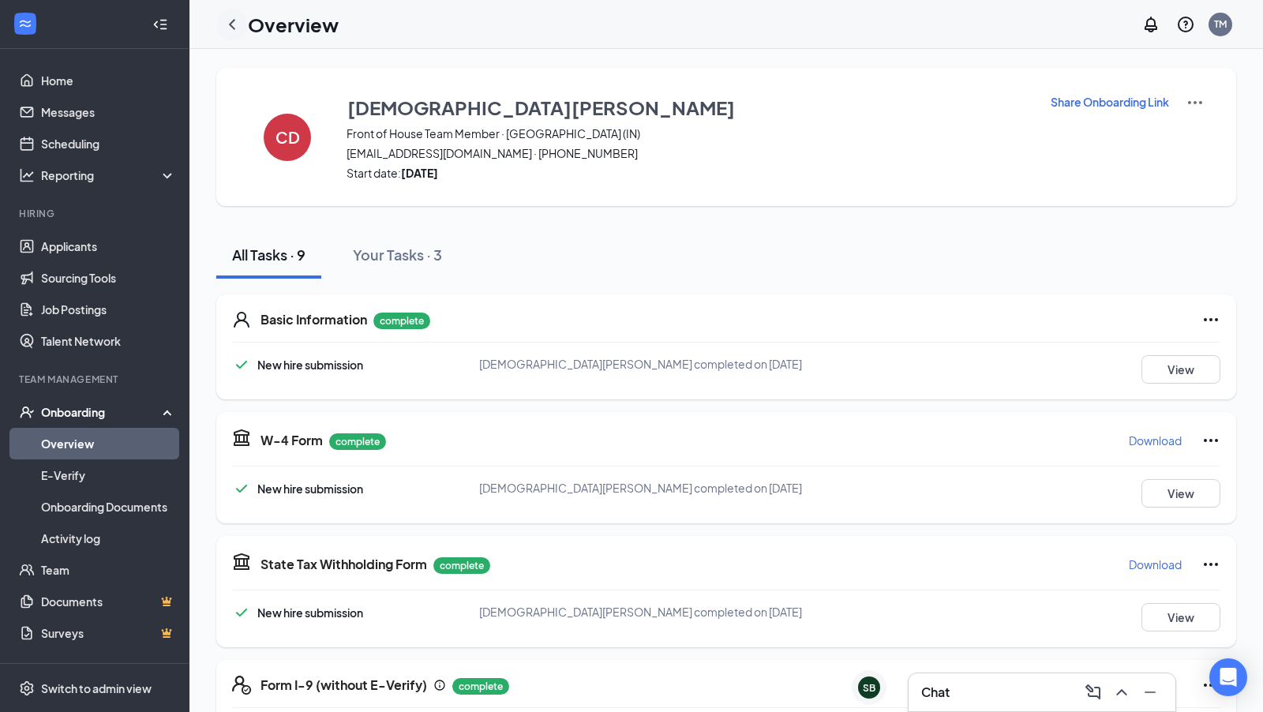
click at [231, 25] on icon "ChevronLeft" at bounding box center [232, 24] width 6 height 10
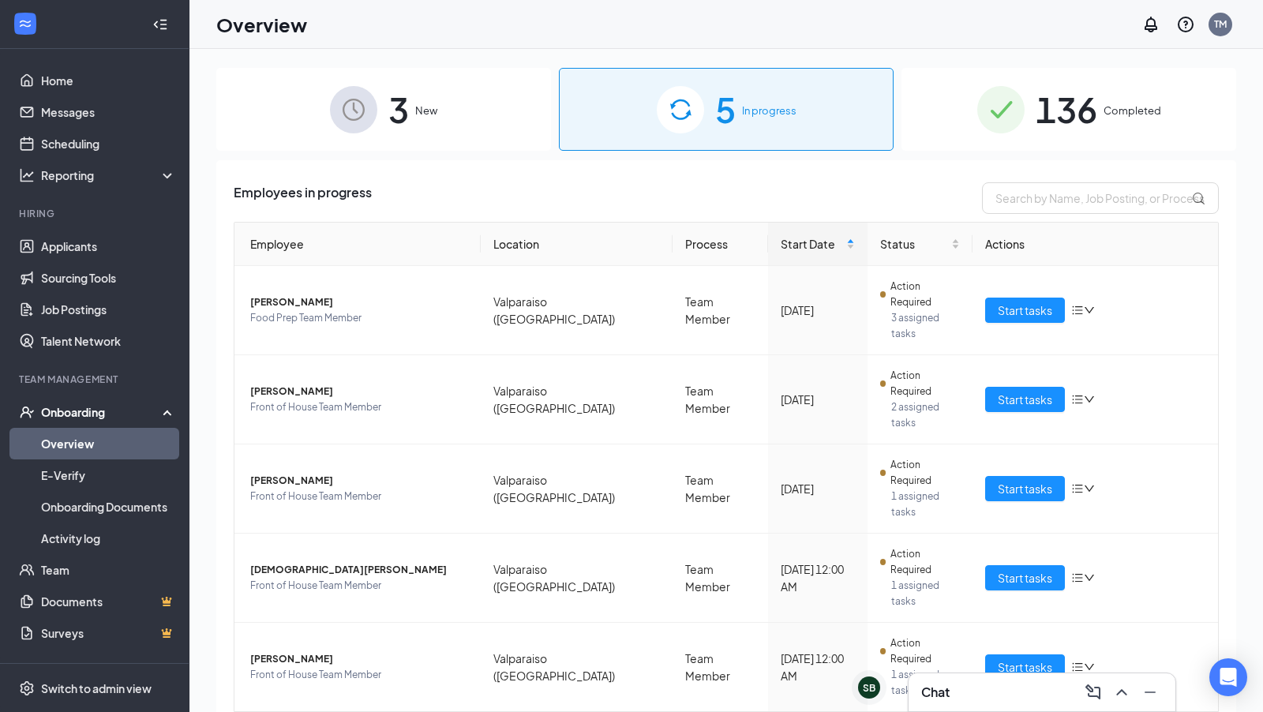
click at [482, 140] on div "3 New" at bounding box center [383, 109] width 335 height 83
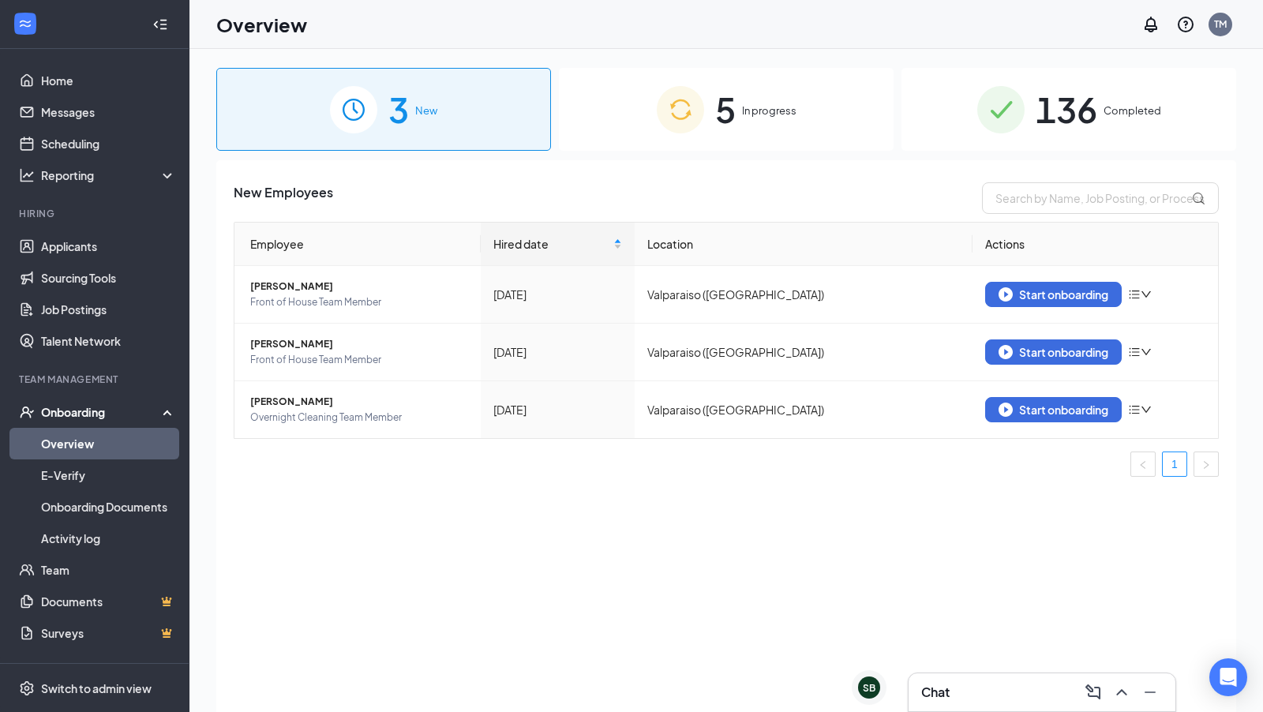
click at [771, 133] on div "5 In progress" at bounding box center [726, 109] width 335 height 83
